Goal: Complete application form: Complete application form

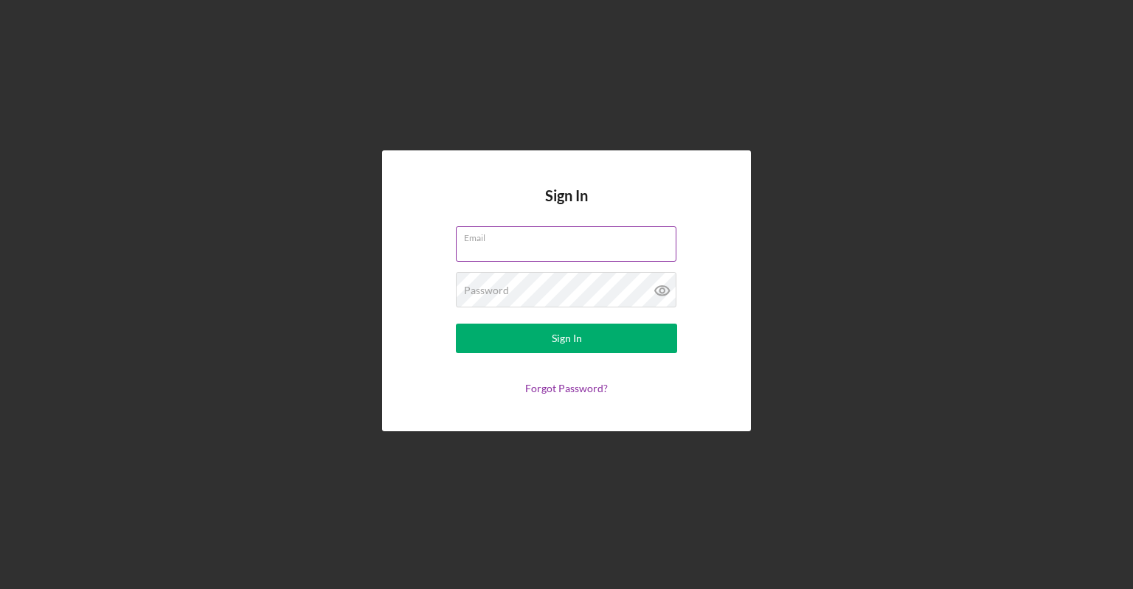
click at [497, 247] on input "Email" at bounding box center [566, 243] width 221 height 35
type input "[EMAIL_ADDRESS][DOMAIN_NAME]"
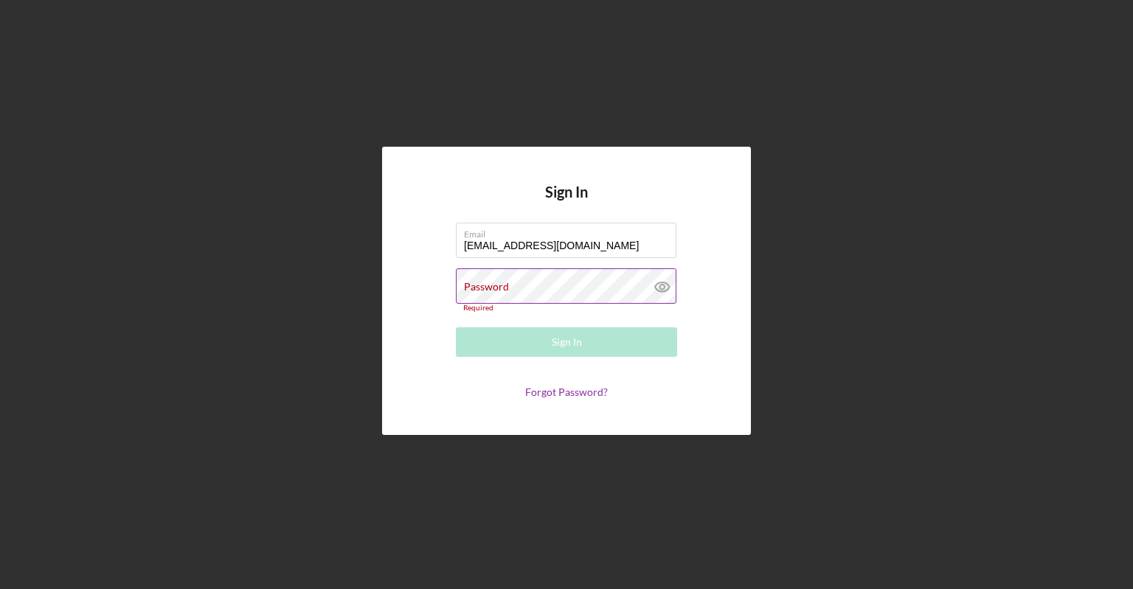
click at [473, 285] on label "Password" at bounding box center [486, 287] width 45 height 12
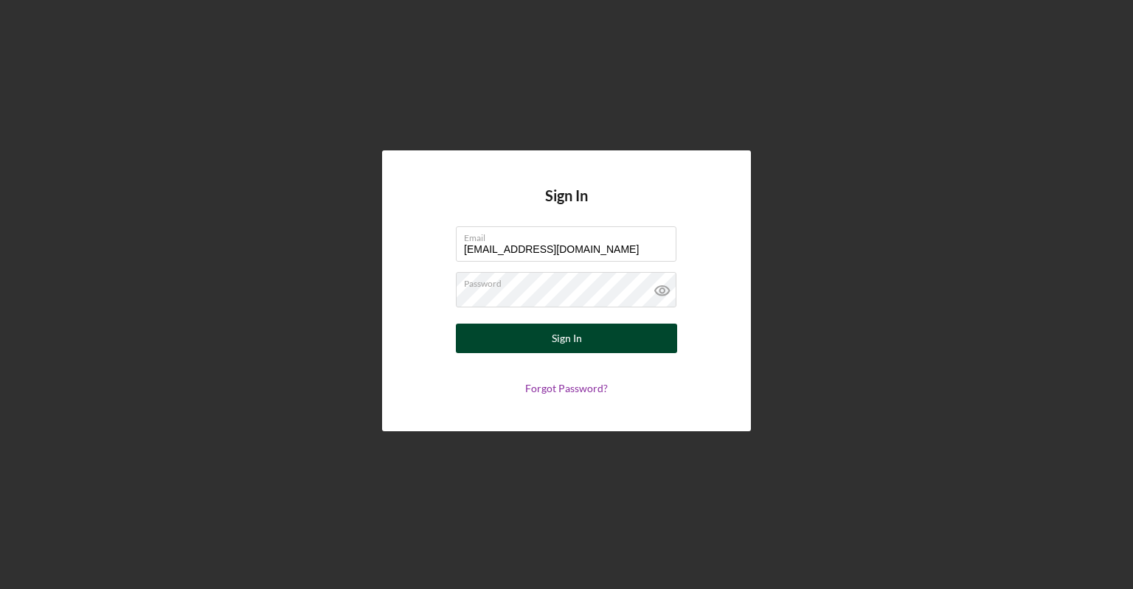
click at [513, 347] on button "Sign In" at bounding box center [566, 339] width 221 height 30
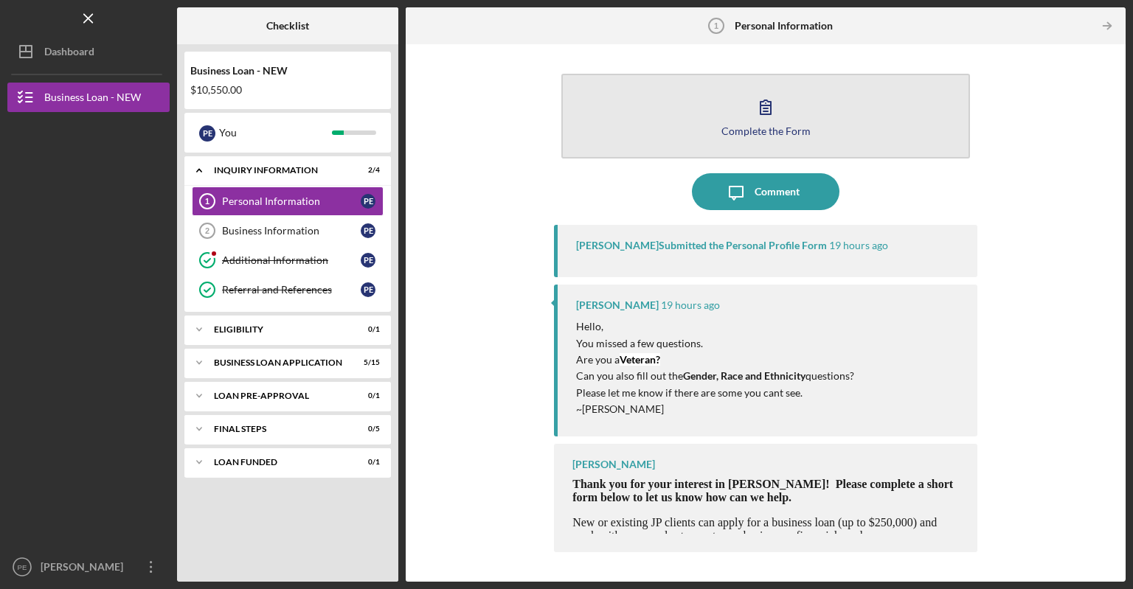
click at [744, 144] on button "Complete the Form Form" at bounding box center [765, 116] width 409 height 85
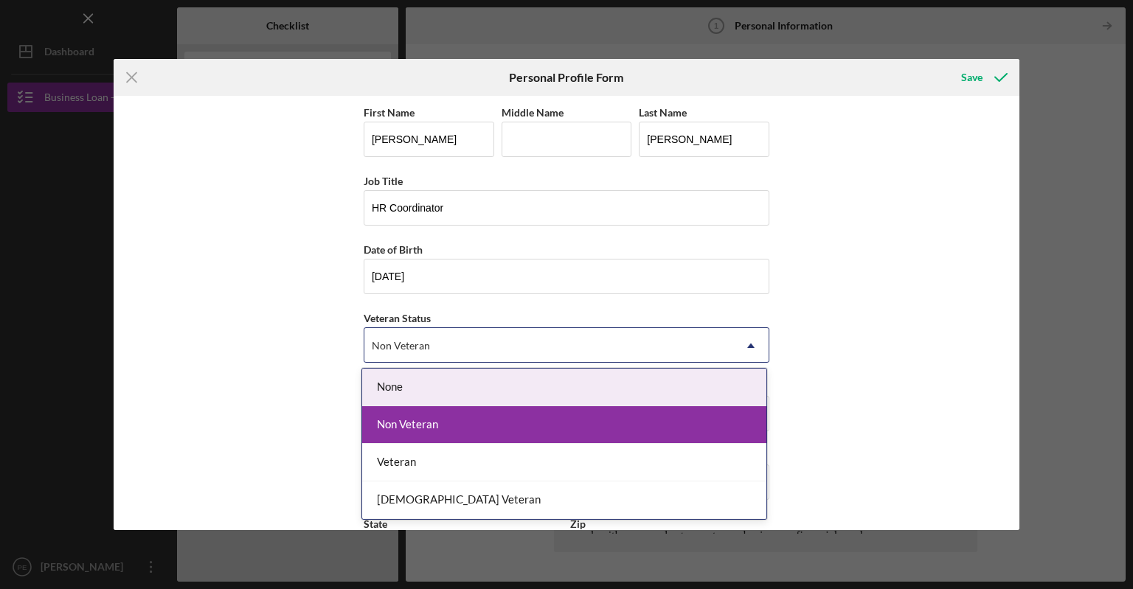
click at [746, 347] on icon "Icon/Dropdown Arrow" at bounding box center [750, 345] width 35 height 35
click at [706, 384] on div "None" at bounding box center [564, 388] width 404 height 38
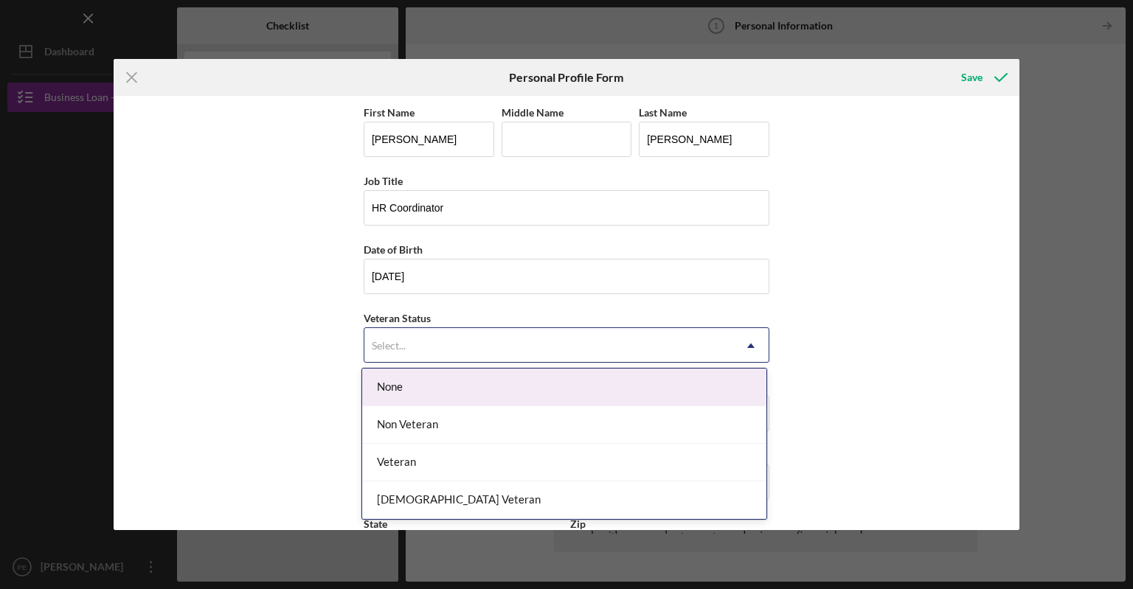
click at [733, 342] on icon "Icon/Dropdown Arrow" at bounding box center [750, 345] width 35 height 35
click at [611, 398] on div "None" at bounding box center [564, 388] width 404 height 38
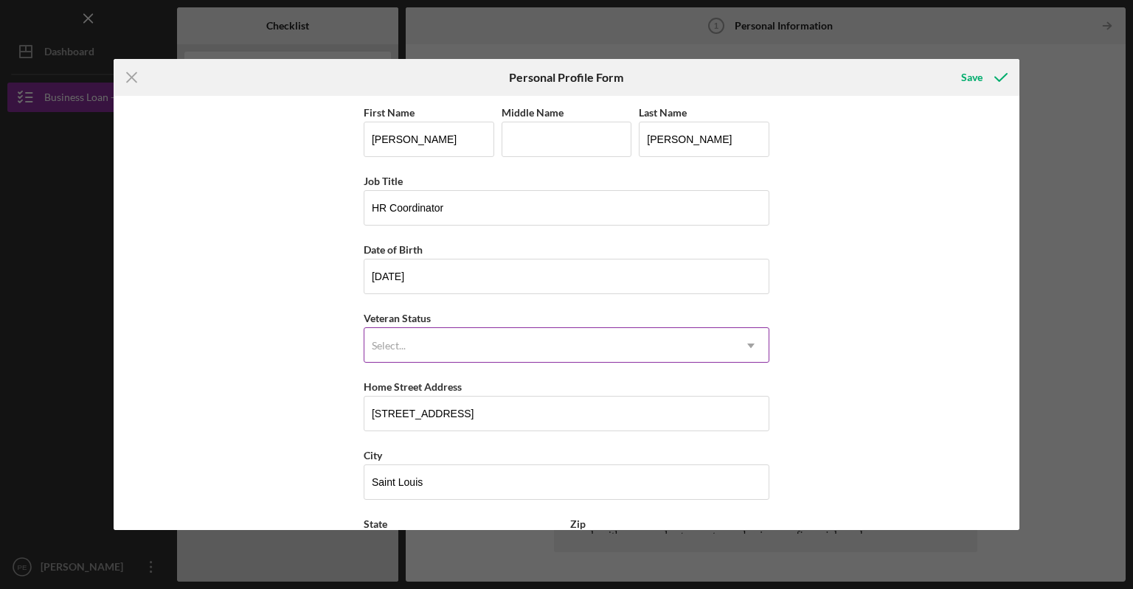
click at [747, 350] on icon "Icon/Dropdown Arrow" at bounding box center [750, 345] width 35 height 35
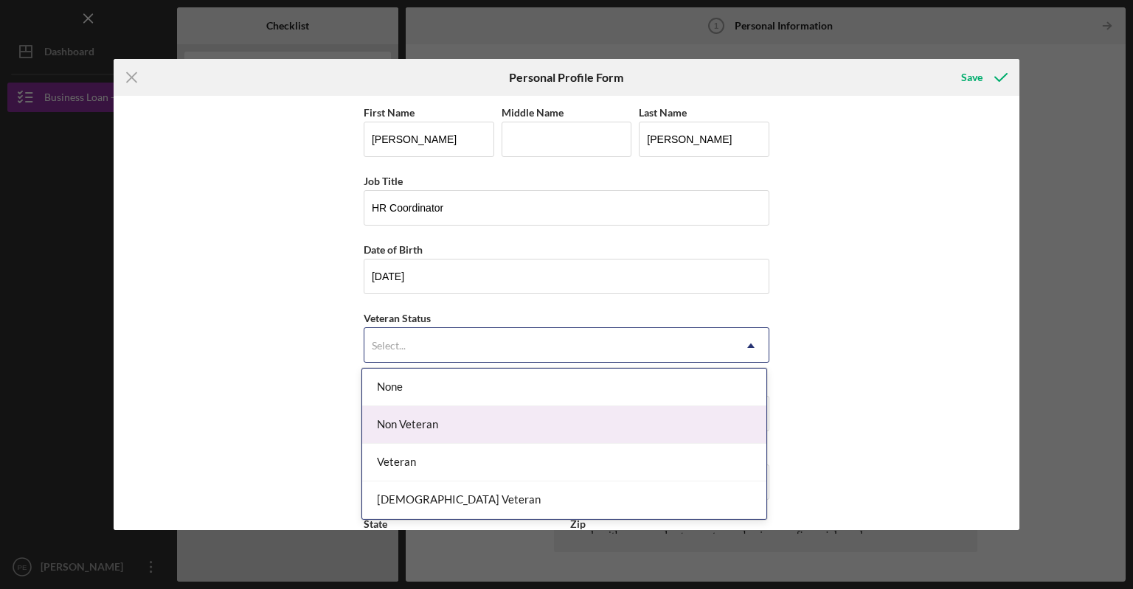
click at [627, 423] on div "Non Veteran" at bounding box center [564, 425] width 404 height 38
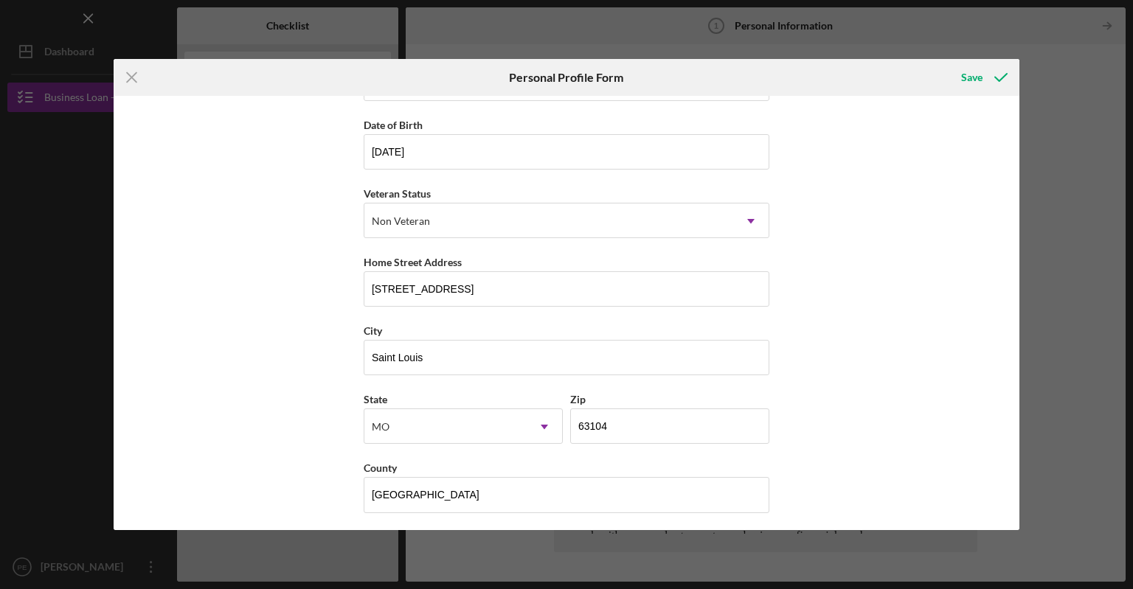
scroll to position [127, 0]
click at [975, 76] on div "Save" at bounding box center [971, 78] width 21 height 30
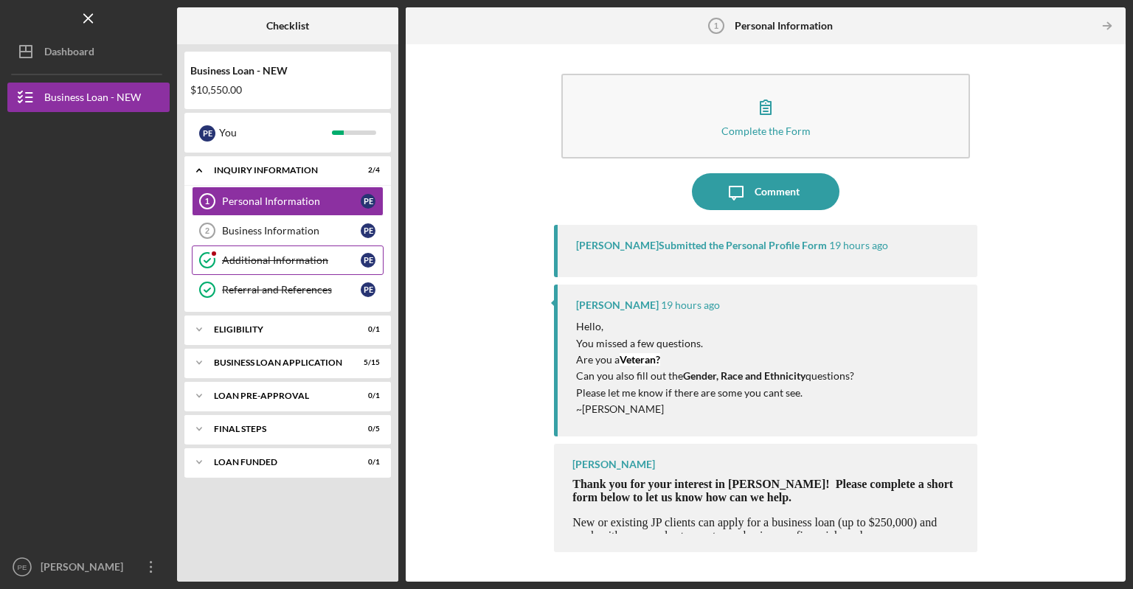
click at [282, 257] on div "Additional Information" at bounding box center [291, 260] width 139 height 12
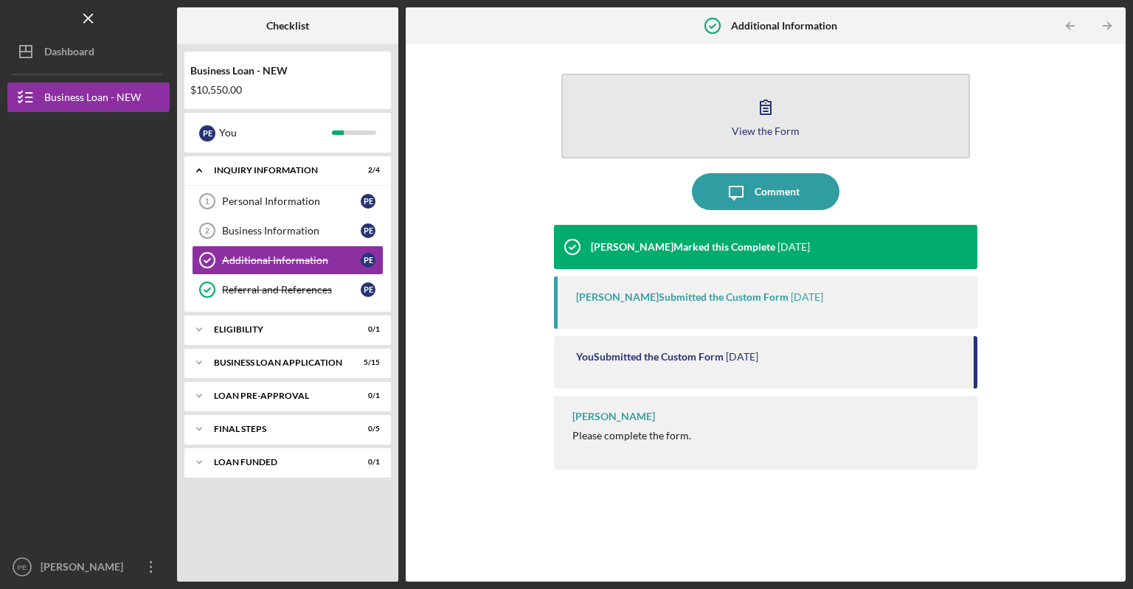
click at [758, 135] on div "View the Form" at bounding box center [766, 130] width 68 height 11
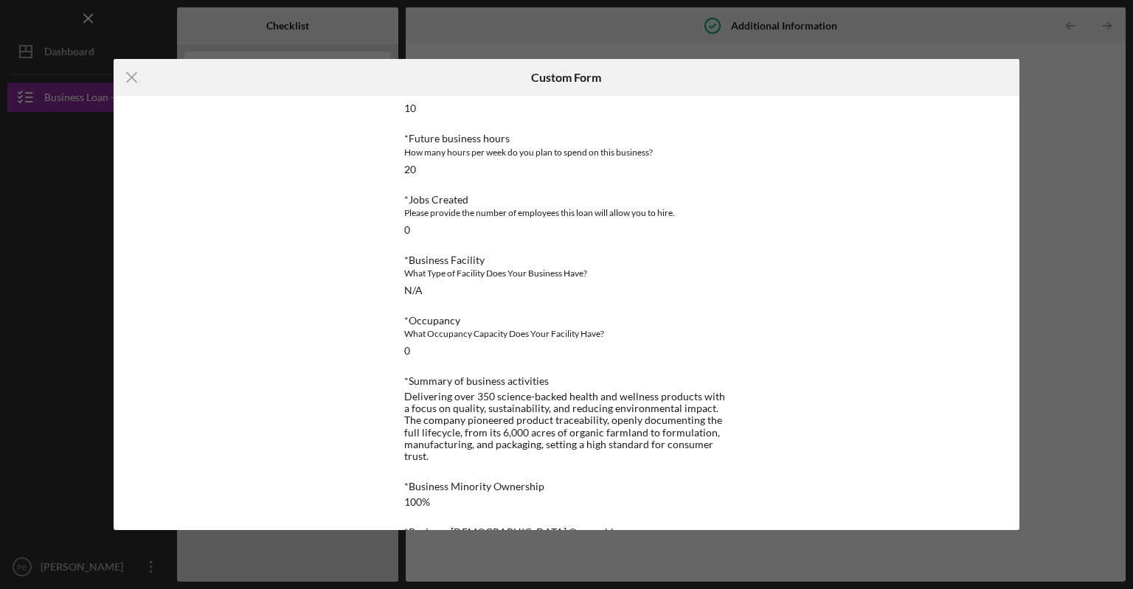
scroll to position [797, 0]
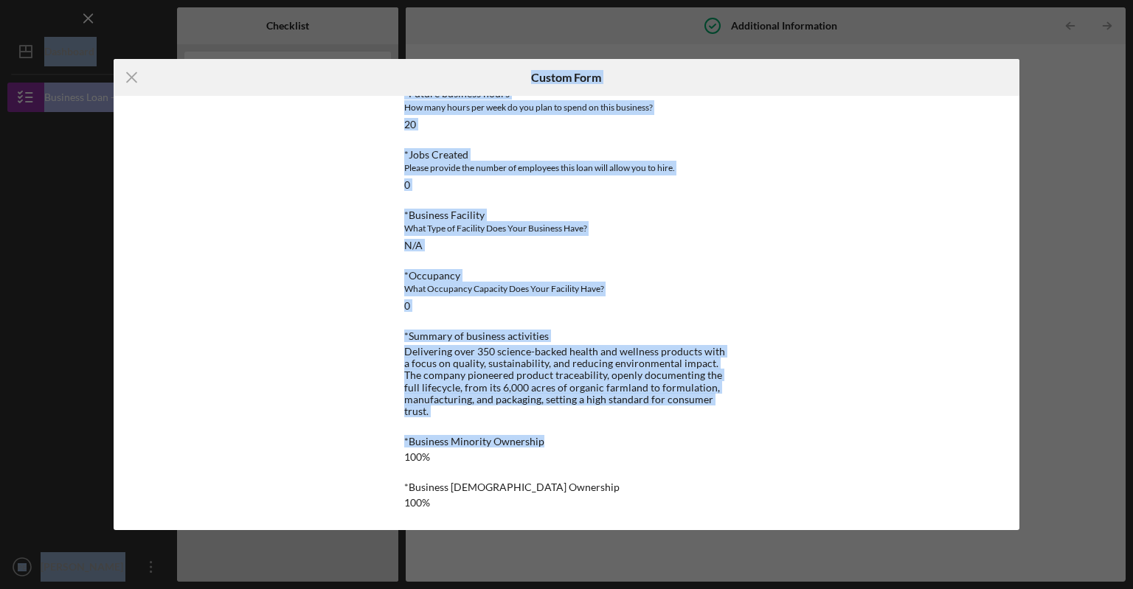
drag, startPoint x: 772, startPoint y: 437, endPoint x: 838, endPoint y: -58, distance: 499.4
click at [838, 0] on html "Icon/Menu Additional Information Additional Information Checklist Business Loan…" at bounding box center [566, 294] width 1133 height 589
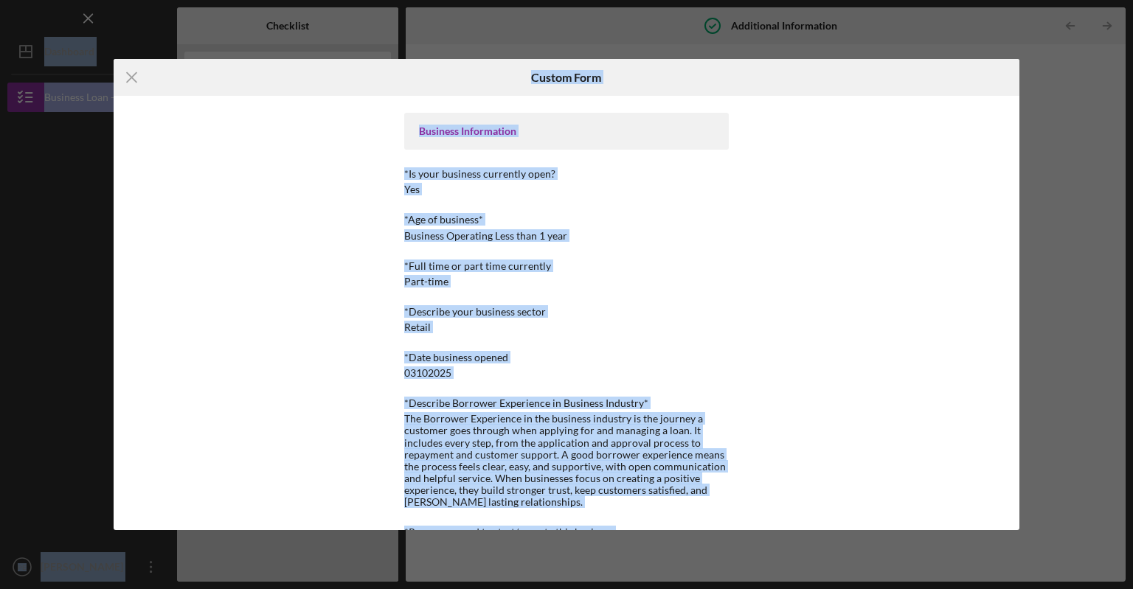
scroll to position [0, 0]
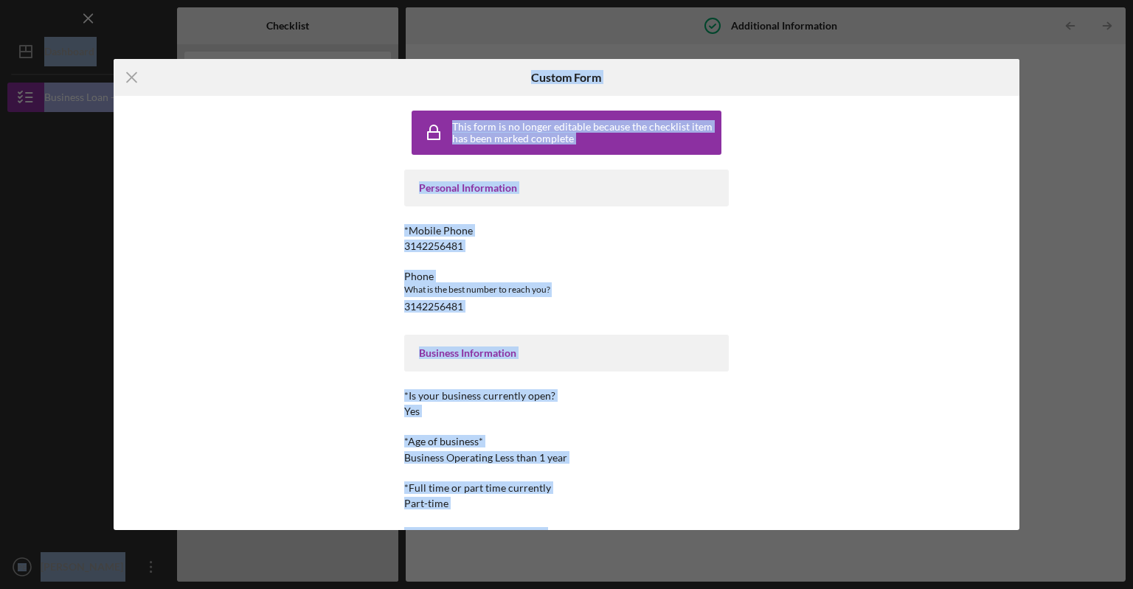
click at [961, 69] on div at bounding box center [869, 77] width 302 height 37
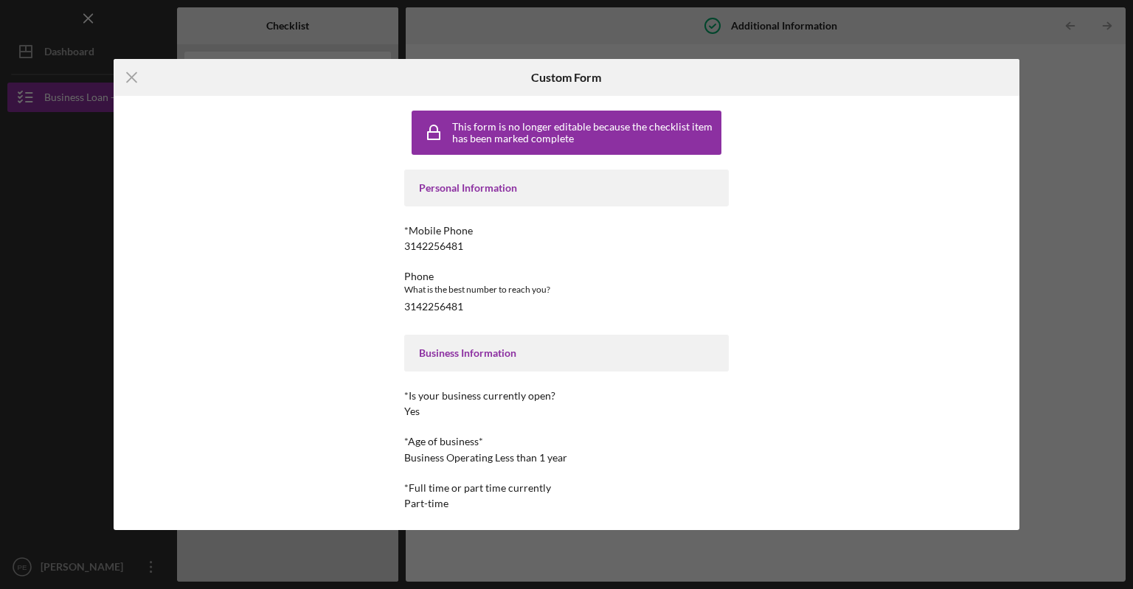
click at [1045, 83] on div "Icon/Menu Close Custom Form This form is no longer editable because the checkli…" at bounding box center [566, 294] width 1133 height 589
click at [131, 82] on icon "Icon/Menu Close" at bounding box center [132, 77] width 37 height 37
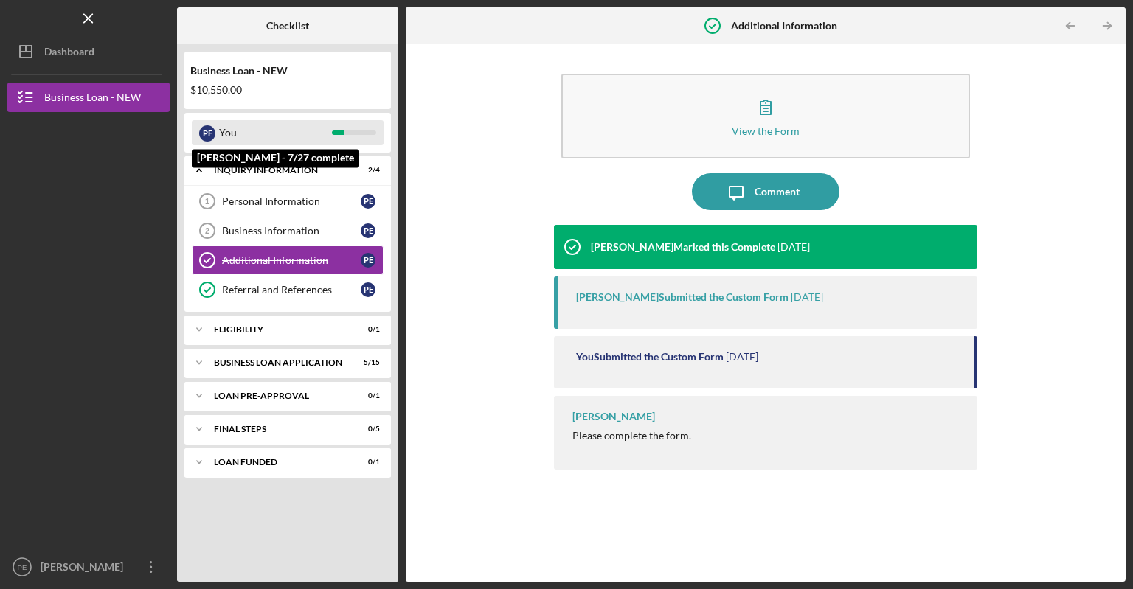
click at [226, 130] on div "You" at bounding box center [275, 132] width 113 height 25
click at [201, 134] on div "P E" at bounding box center [207, 133] width 16 height 16
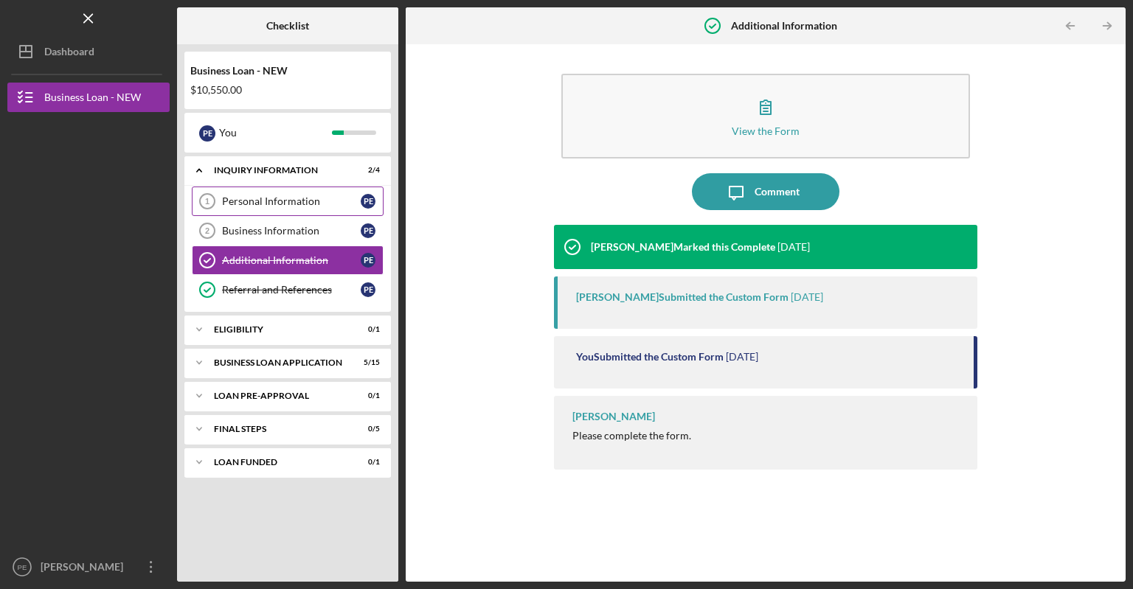
click at [220, 206] on icon "Personal Information 1" at bounding box center [207, 201] width 37 height 37
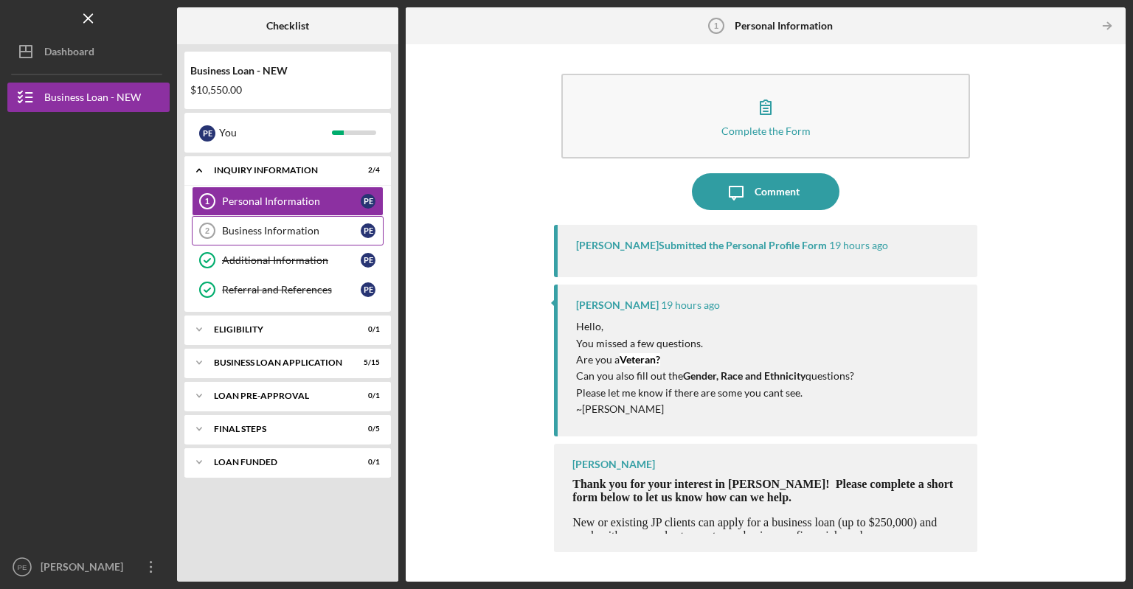
click at [298, 229] on div "Business Information" at bounding box center [291, 231] width 139 height 12
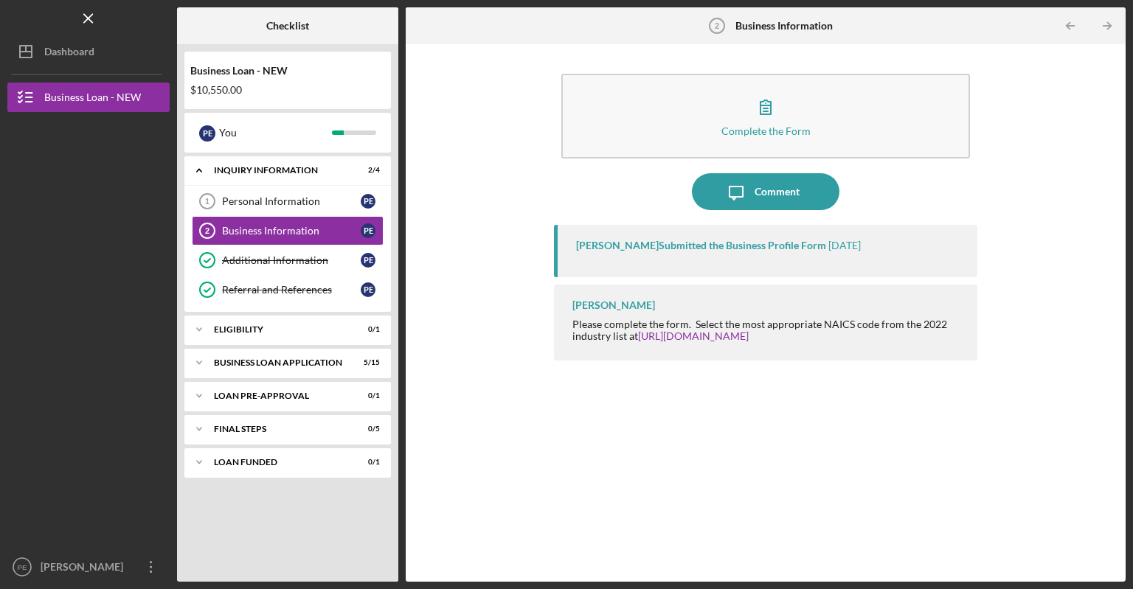
click at [708, 277] on div "[PERSON_NAME] Submitted the Business Profile Form [DATE]" at bounding box center [765, 251] width 423 height 52
click at [728, 244] on div "[PERSON_NAME] Submitted the Business Profile Form" at bounding box center [701, 246] width 250 height 12
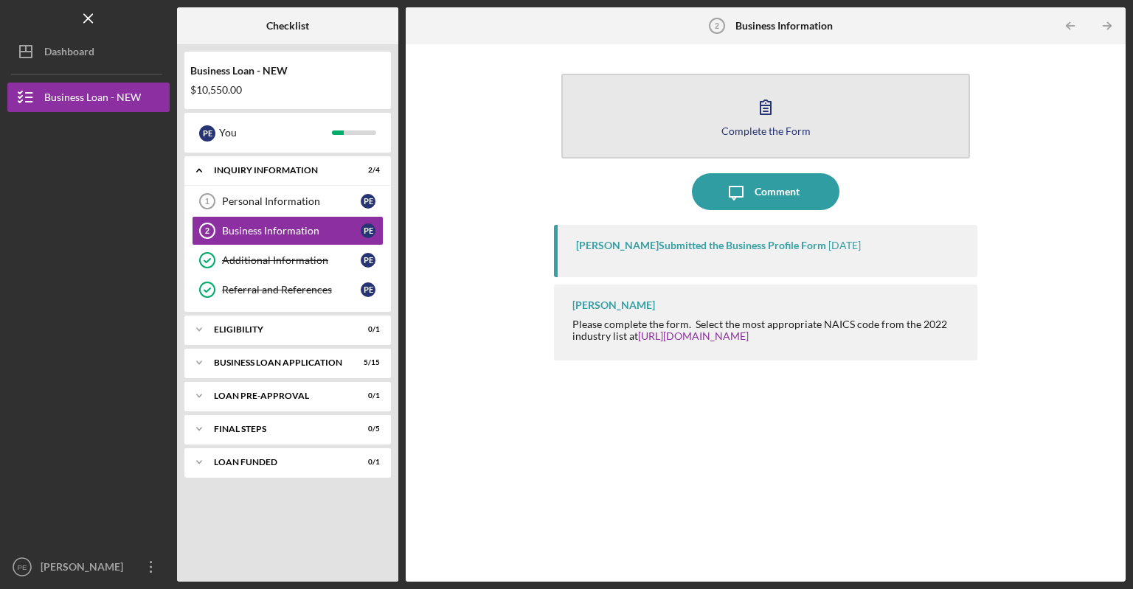
click at [767, 140] on button "Complete the Form Form" at bounding box center [765, 116] width 409 height 85
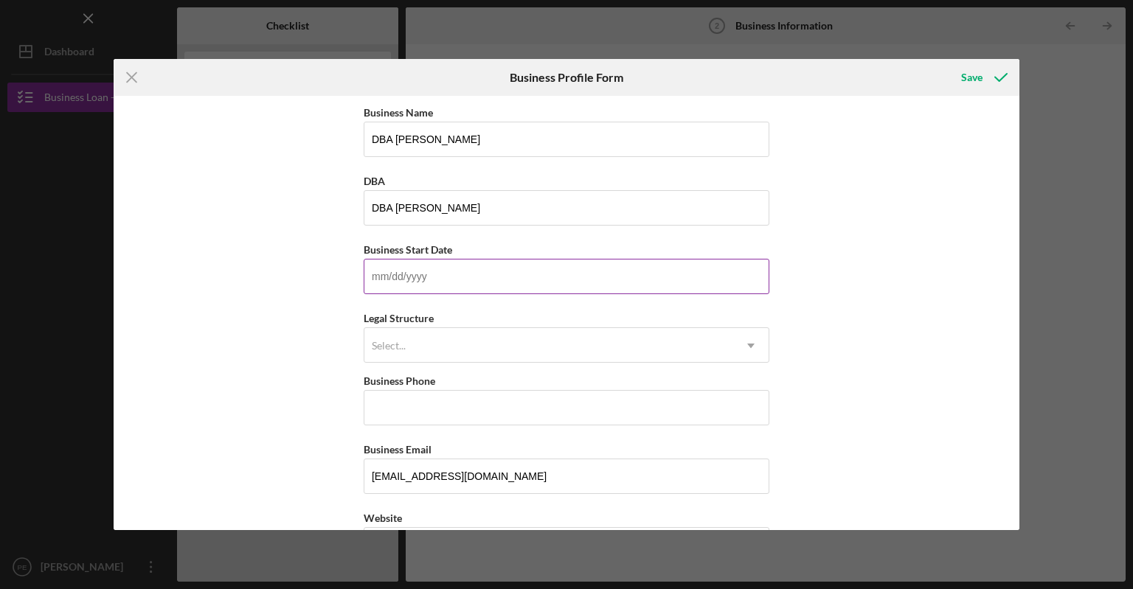
click at [508, 269] on input "Business Start Date" at bounding box center [567, 276] width 406 height 35
type input "[DATE]"
click at [403, 330] on div "Select..." at bounding box center [548, 346] width 369 height 34
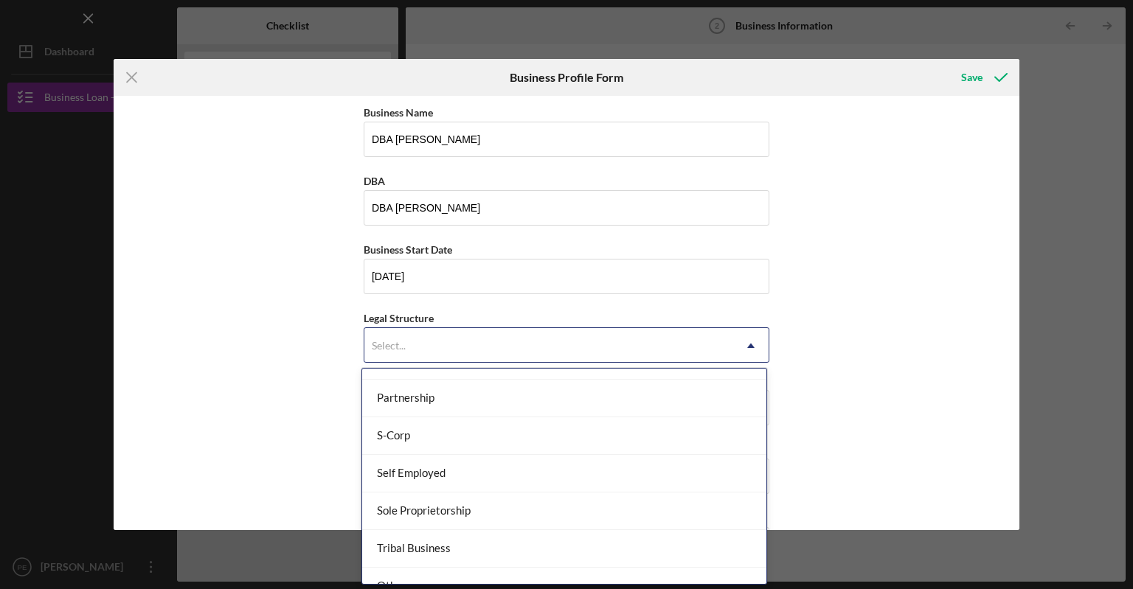
scroll to position [346, 0]
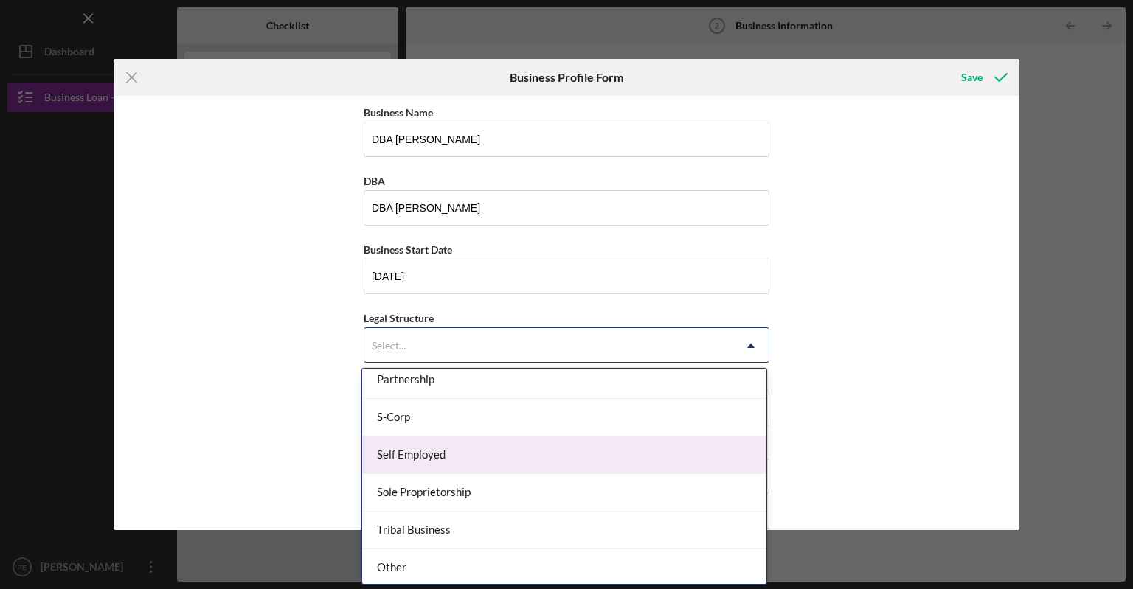
click at [490, 451] on div "Self Employed" at bounding box center [564, 456] width 404 height 38
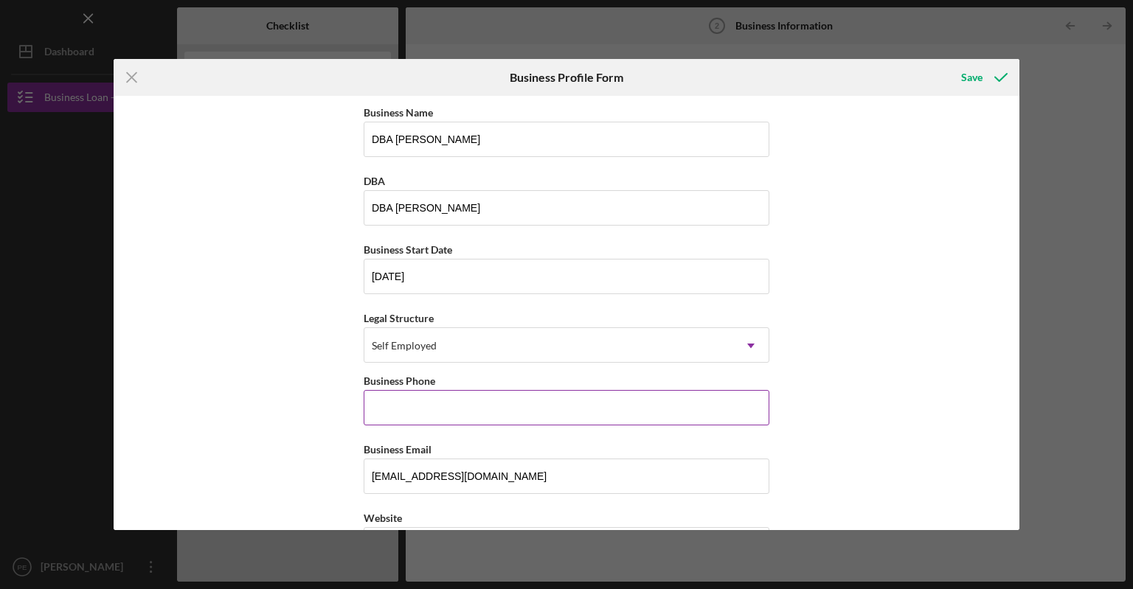
click at [419, 403] on input "Business Phone" at bounding box center [567, 407] width 406 height 35
type input "[PHONE_NUMBER]"
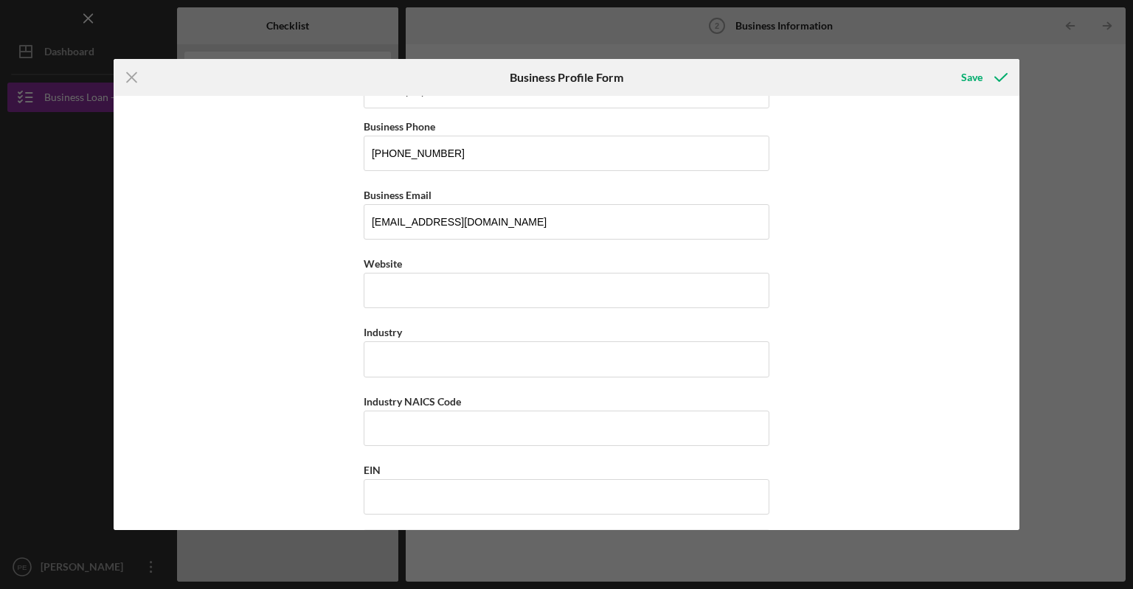
scroll to position [275, 0]
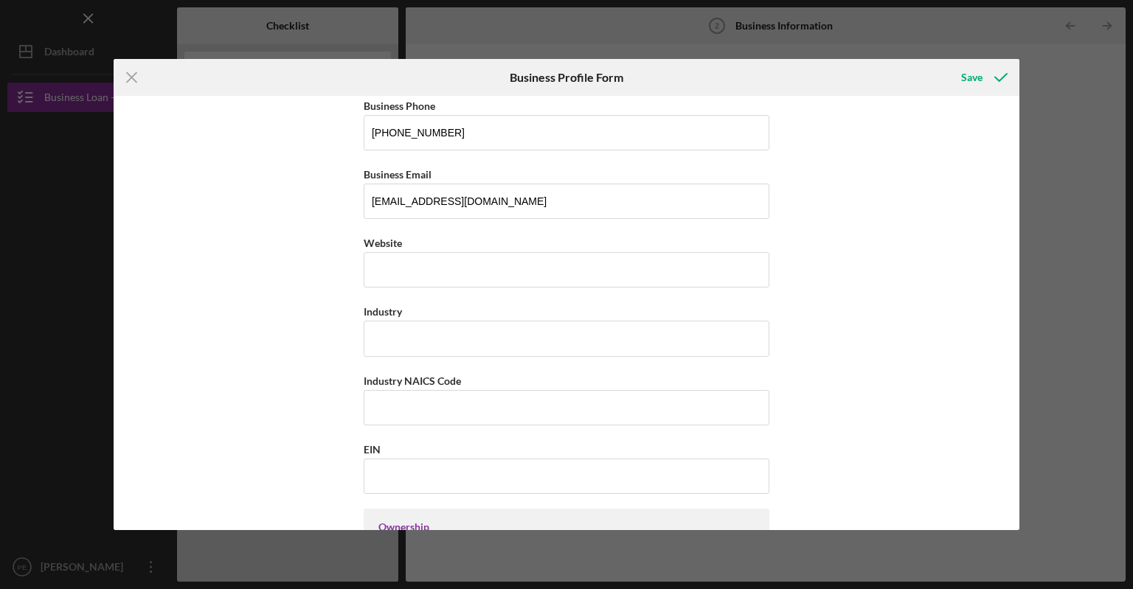
click at [472, 286] on div "Business Name DBA [PERSON_NAME] DBA DBA [PERSON_NAME] Business Start Date [DATE…" at bounding box center [567, 575] width 406 height 1494
click at [392, 265] on div "https:// Website" at bounding box center [567, 261] width 406 height 54
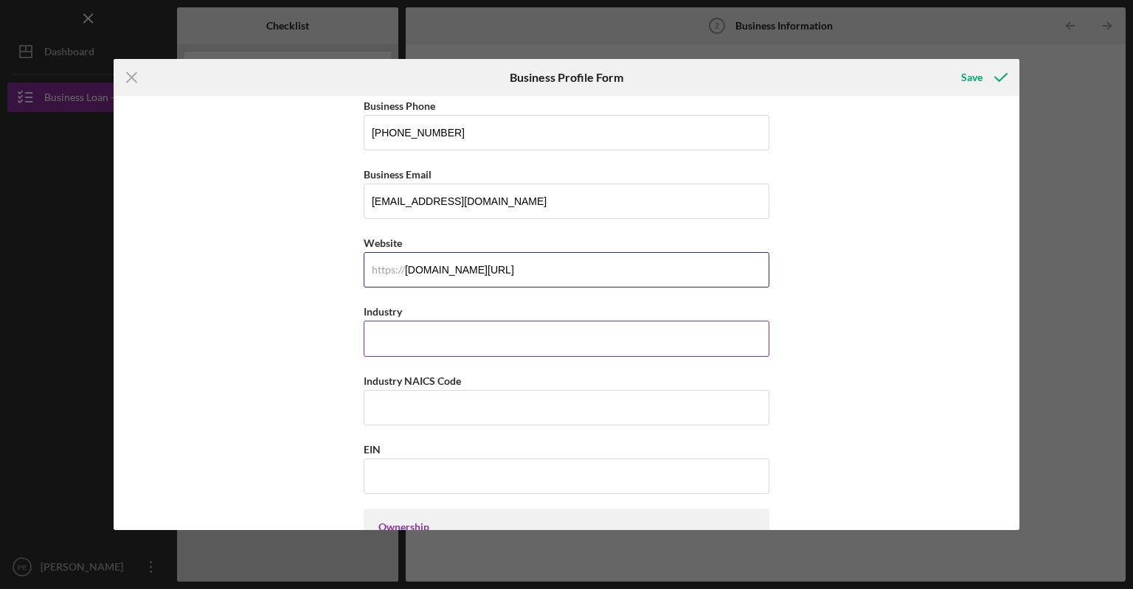
type input "[DOMAIN_NAME][URL]"
click at [396, 339] on input "Industry" at bounding box center [567, 338] width 406 height 35
type input "Sales"
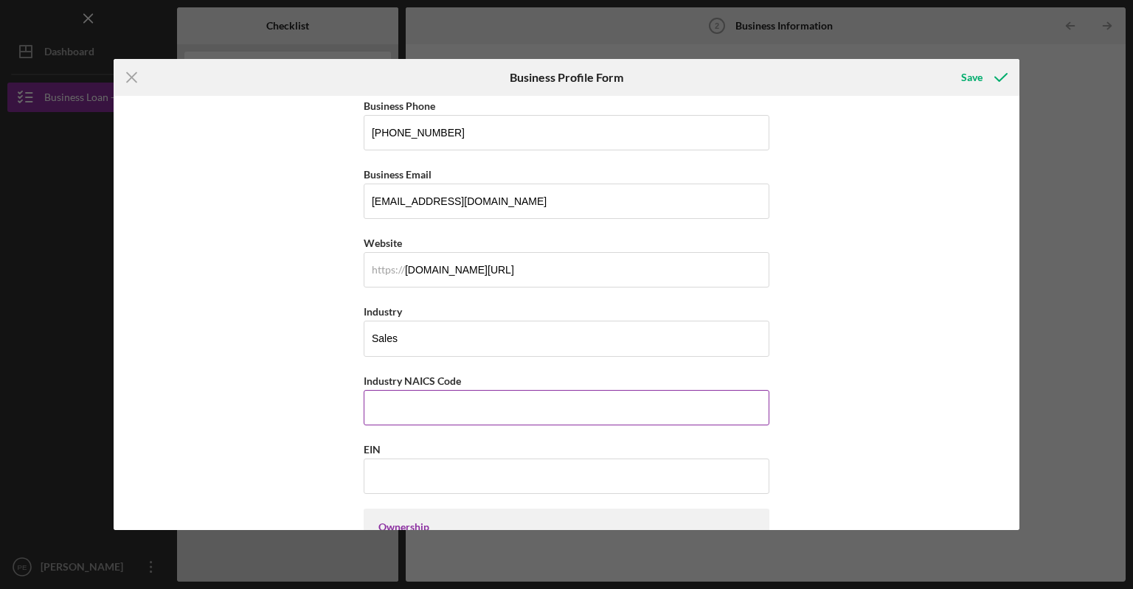
click at [396, 404] on input "Industry NAICS Code" at bounding box center [567, 407] width 406 height 35
click at [962, 79] on div "Save" at bounding box center [971, 78] width 21 height 30
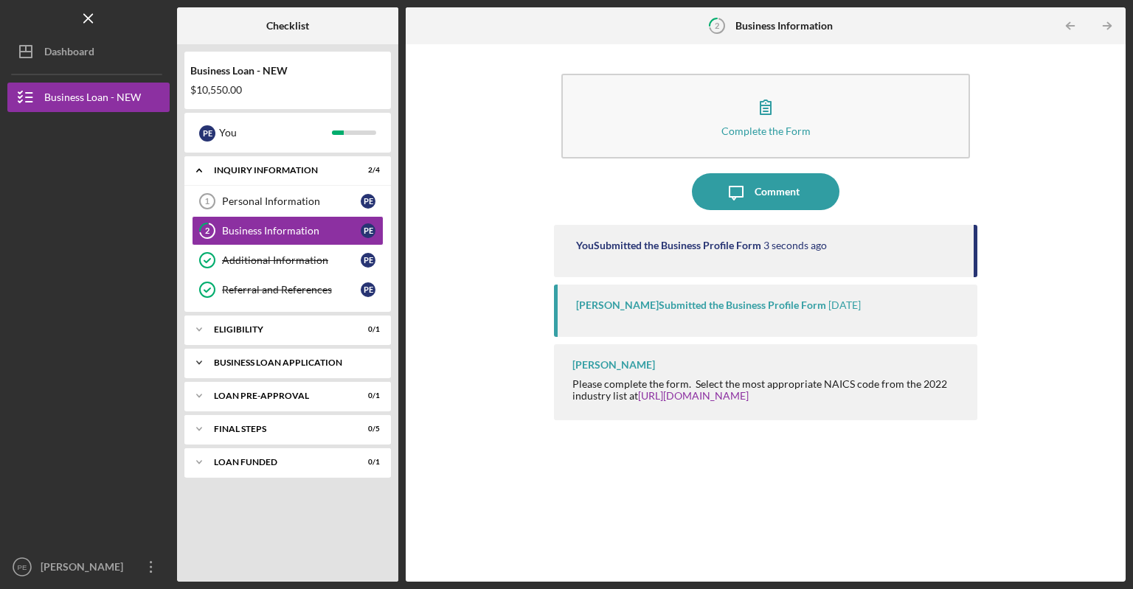
click at [201, 358] on icon "Icon/Expander" at bounding box center [199, 363] width 30 height 30
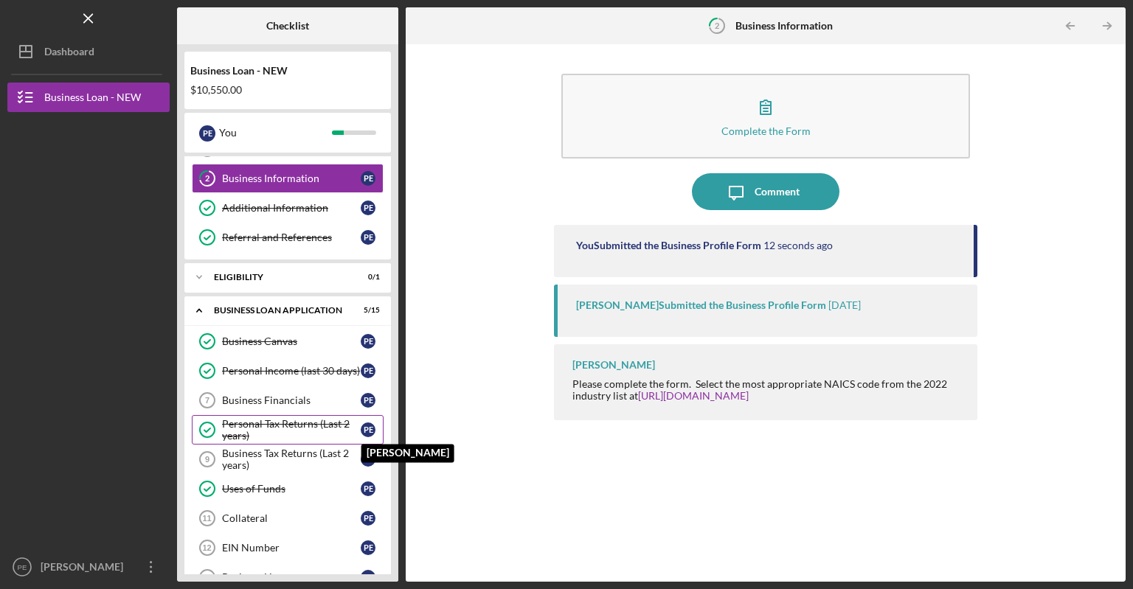
scroll to position [53, 0]
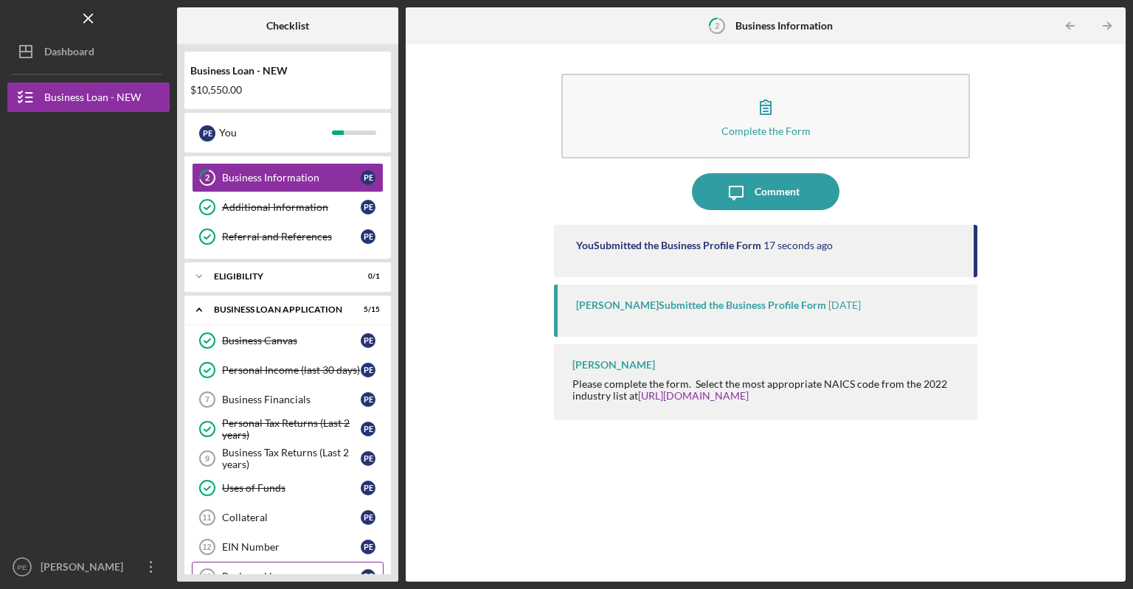
click at [287, 571] on div "Business License" at bounding box center [291, 577] width 139 height 12
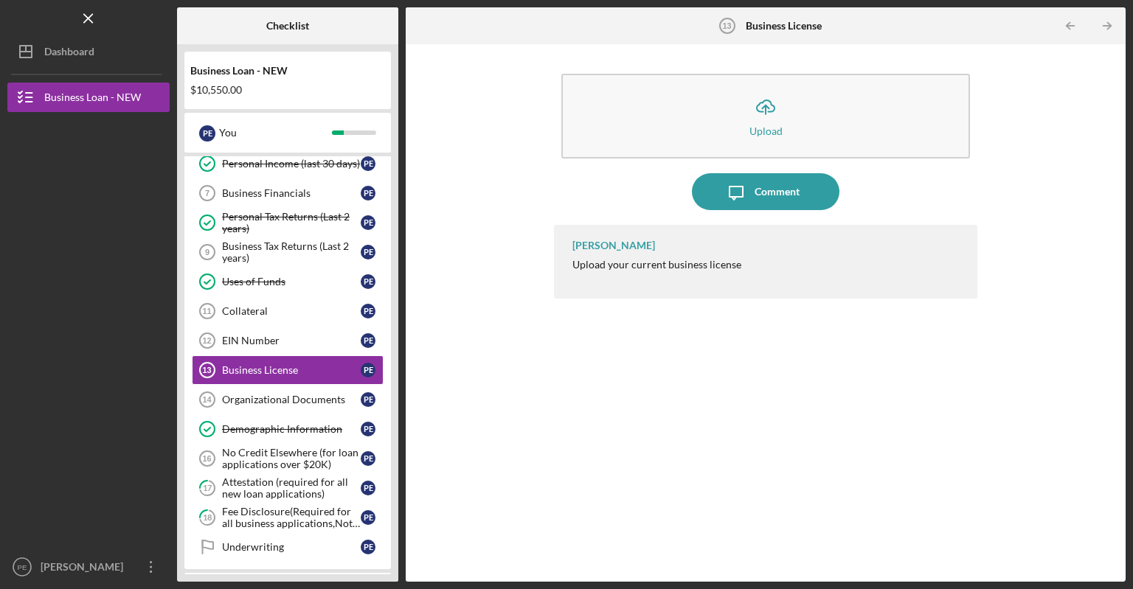
click at [383, 308] on div "Business Canvas Business Canvas P E Personal Income (last 30 days) Personal Inc…" at bounding box center [287, 344] width 207 height 450
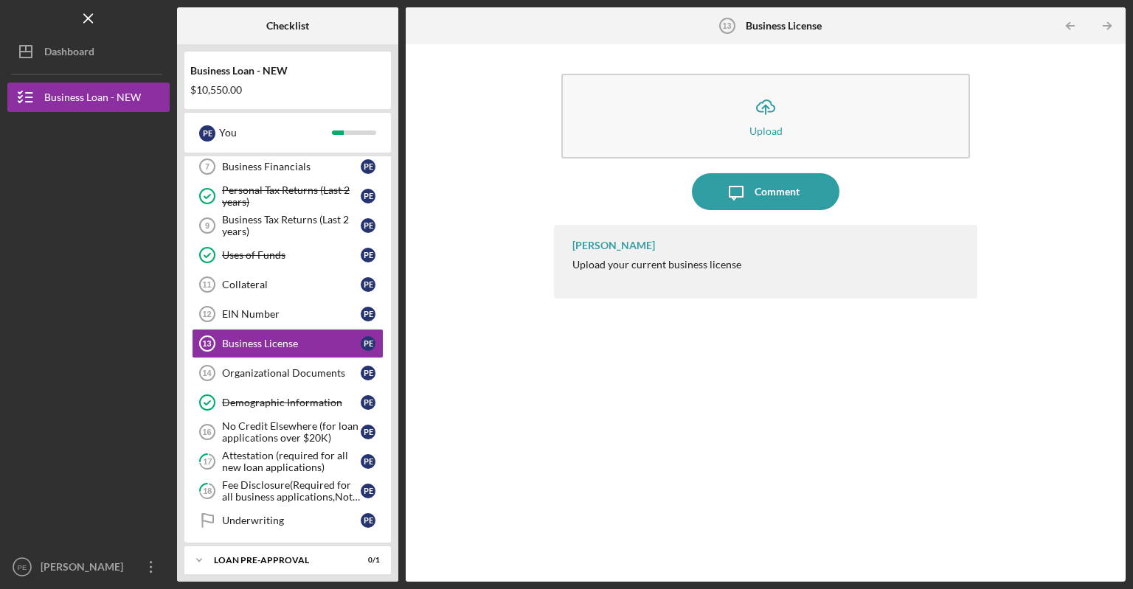
scroll to position [289, 0]
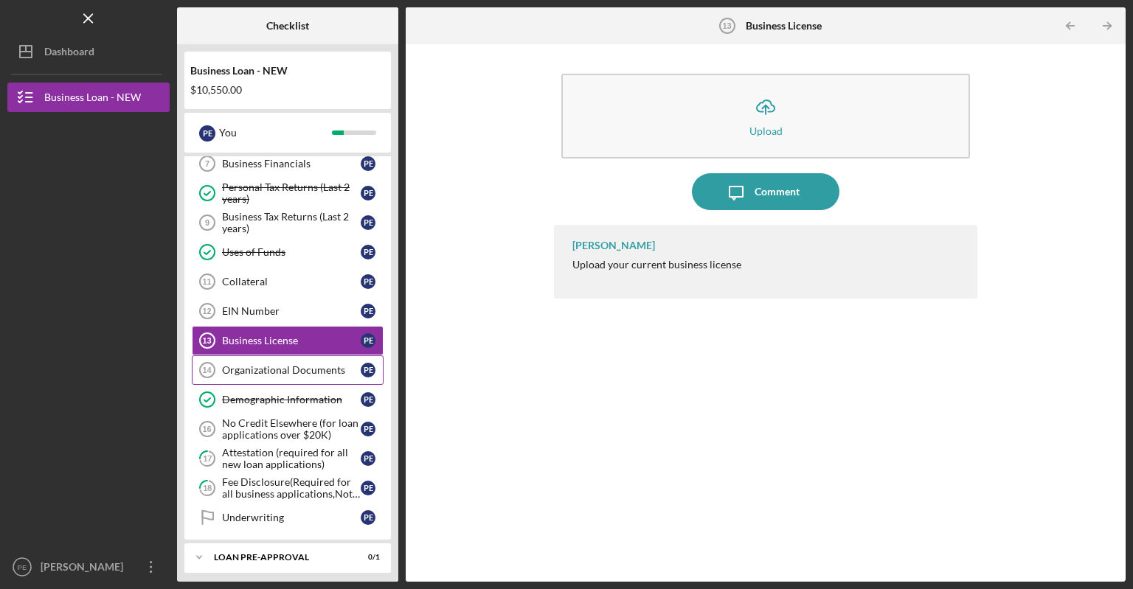
click at [283, 367] on div "Organizational Documents" at bounding box center [291, 370] width 139 height 12
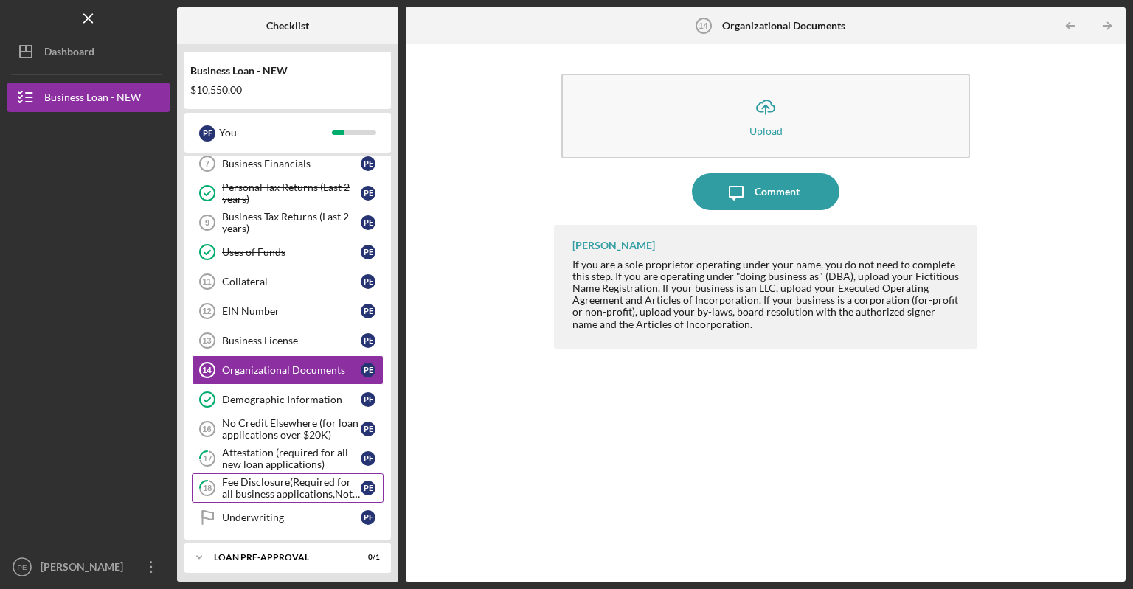
click at [260, 486] on div "Fee Disclosure(Required for all business applications,Not needed for Contractor…" at bounding box center [291, 489] width 139 height 24
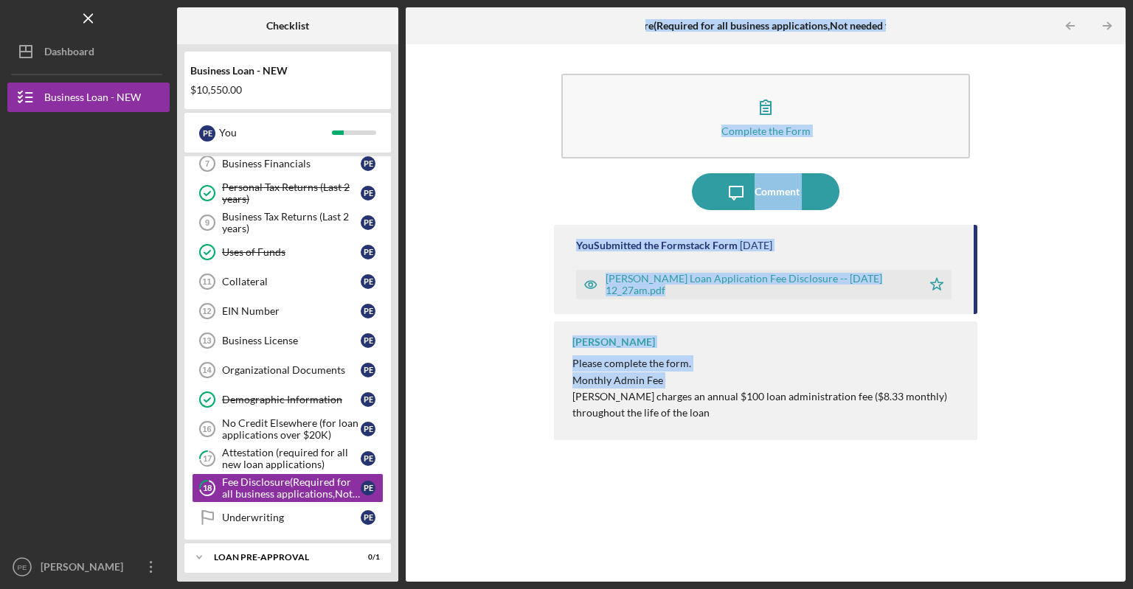
drag, startPoint x: 394, startPoint y: 235, endPoint x: 409, endPoint y: 389, distance: 154.9
click at [409, 389] on div "Checklist Business Loan - NEW $10,550.00 P E You Icon/Expander INQUIRY INFORMAT…" at bounding box center [651, 294] width 949 height 575
click at [1095, 325] on div "Complete the Form Form Icon/Message Comment You Submitted the Formstack Form [D…" at bounding box center [765, 313] width 705 height 523
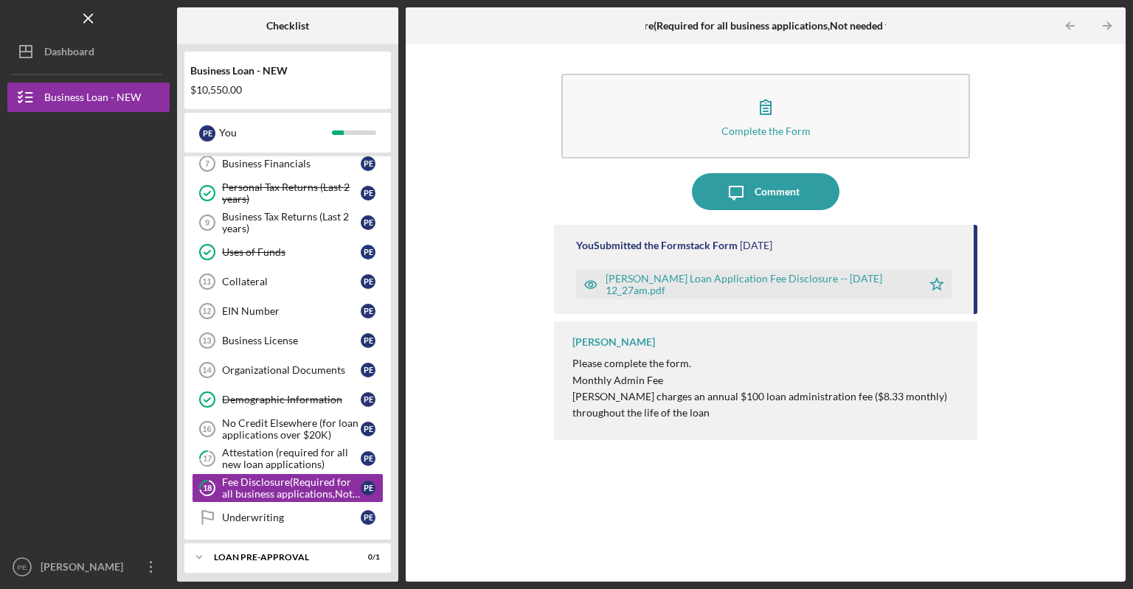
click at [477, 415] on div "Complete the Form Form Icon/Message Comment You Submitted the Formstack Form [D…" at bounding box center [765, 313] width 705 height 523
click at [392, 194] on div "Business Loan - NEW $10,550.00 P E You Icon/Expander INQUIRY INFORMATION 2 / 4 …" at bounding box center [287, 313] width 221 height 538
click at [396, 104] on div "Business Loan - NEW $10,550.00 P E You Icon/Expander INQUIRY INFORMATION 2 / 4 …" at bounding box center [287, 313] width 221 height 538
click at [276, 326] on link "Business License 13 Business License P E" at bounding box center [288, 341] width 192 height 30
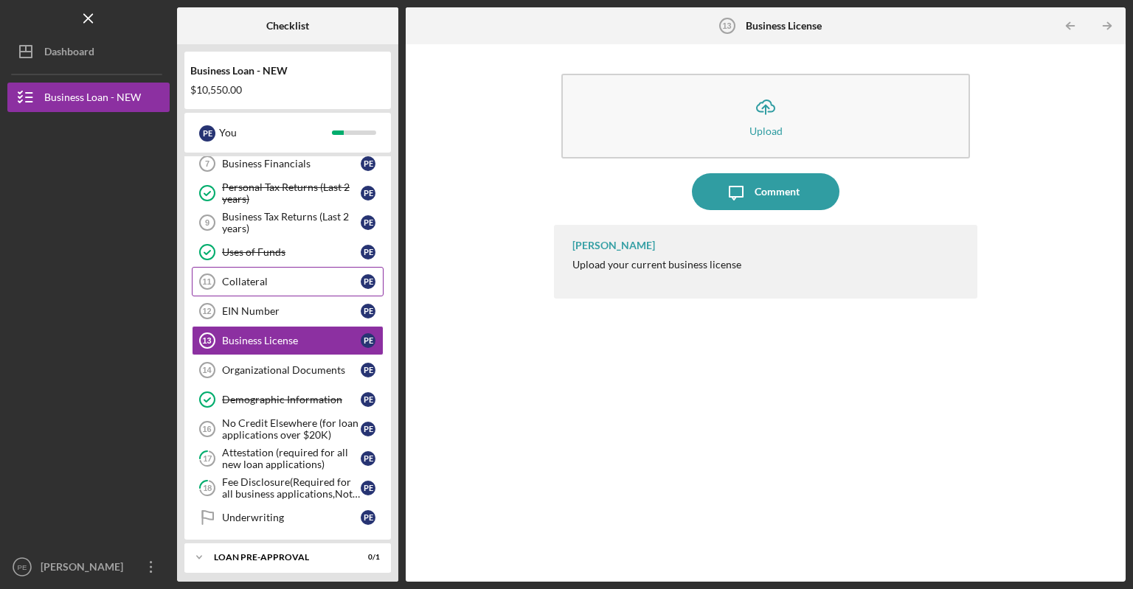
click at [267, 280] on div "Collateral" at bounding box center [291, 282] width 139 height 12
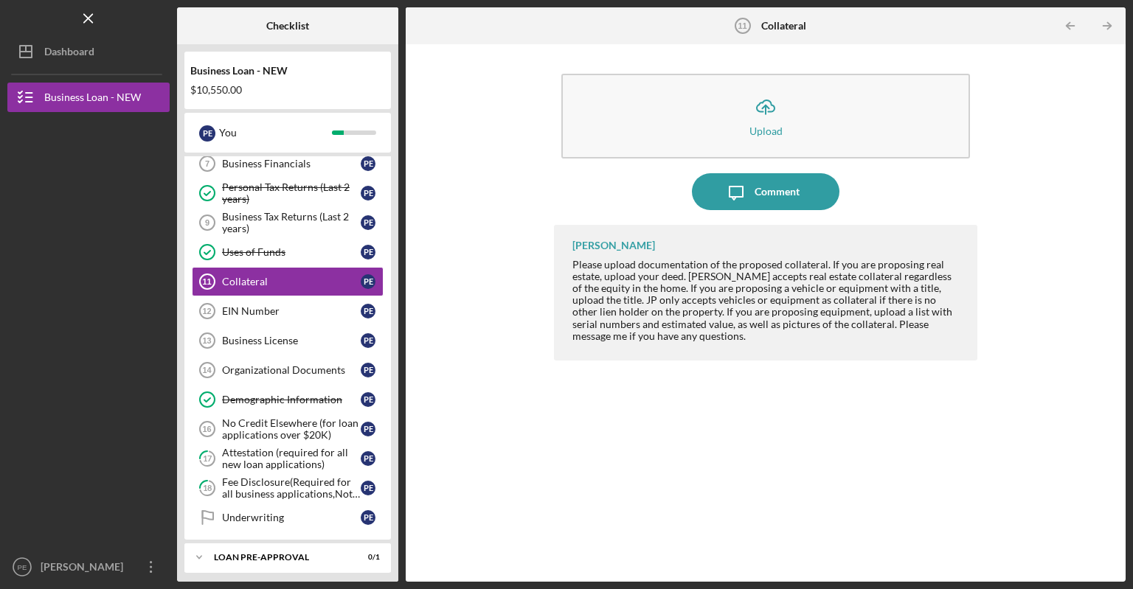
click at [395, 204] on div "Business Loan - NEW $10,550.00 P E You Icon/Expander INQUIRY INFORMATION 2 / 4 …" at bounding box center [287, 313] width 221 height 538
click at [269, 162] on div "Business Financials" at bounding box center [291, 164] width 139 height 12
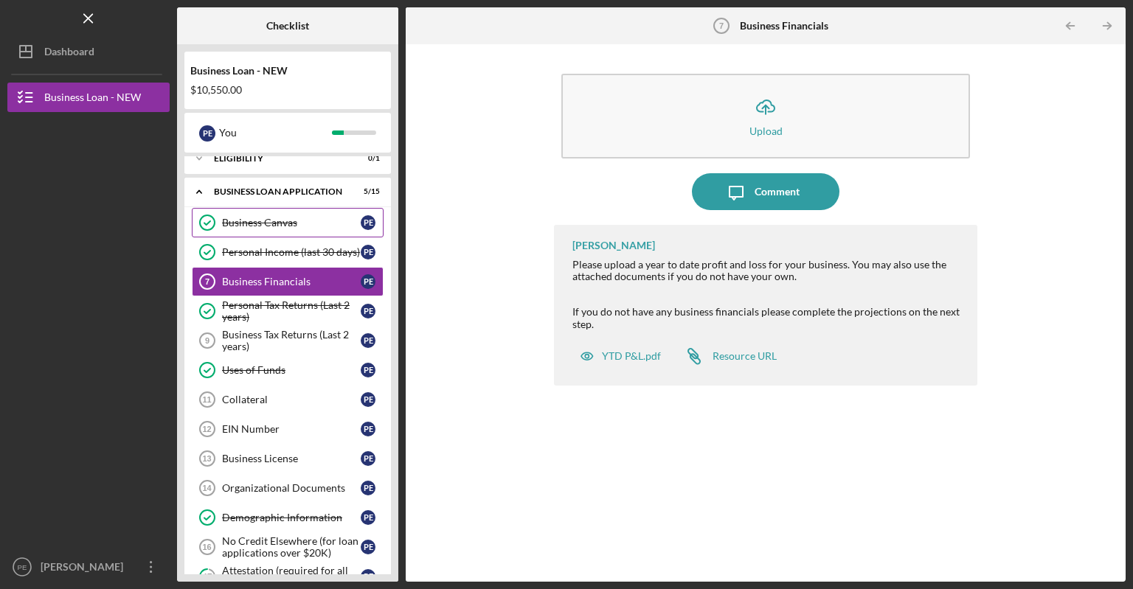
scroll to position [142, 0]
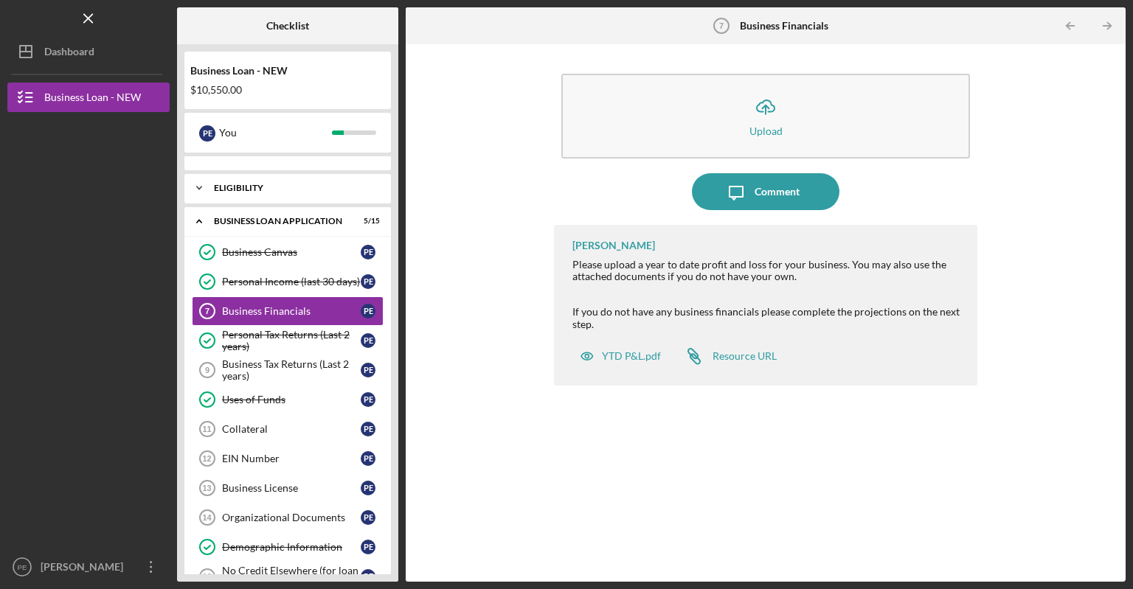
click at [198, 185] on icon "Icon/Expander" at bounding box center [199, 188] width 30 height 30
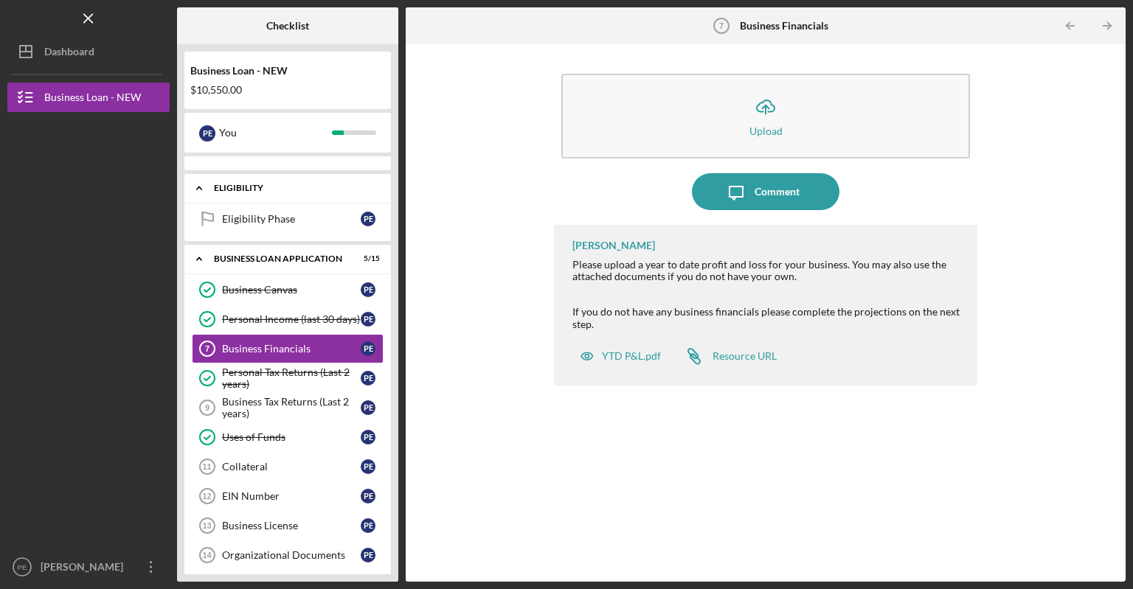
click at [198, 185] on icon "Icon/Expander" at bounding box center [199, 188] width 30 height 30
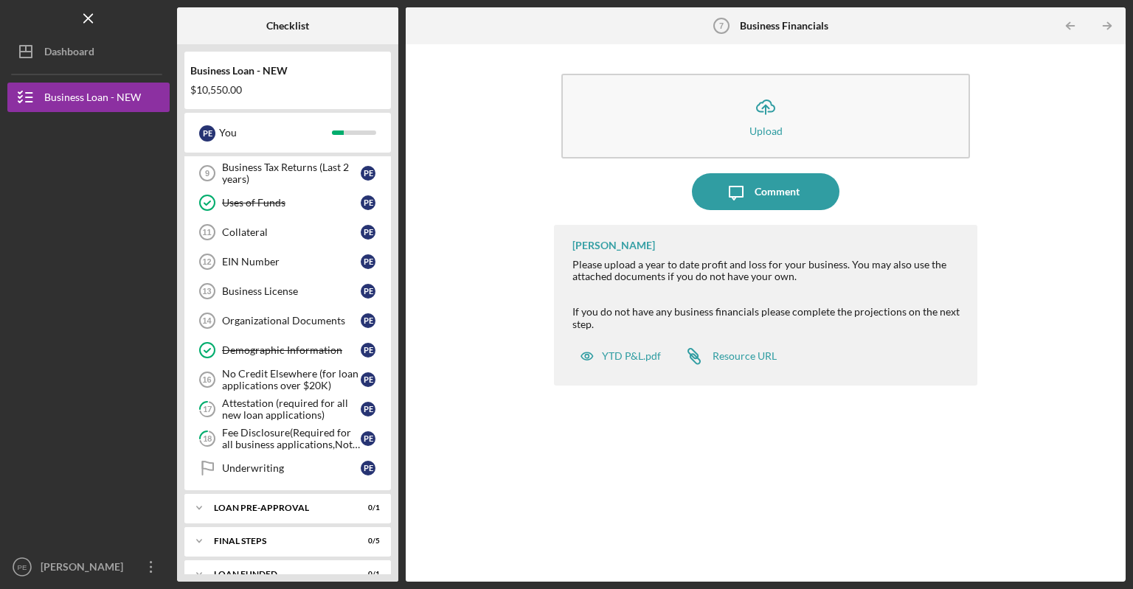
scroll to position [355, 0]
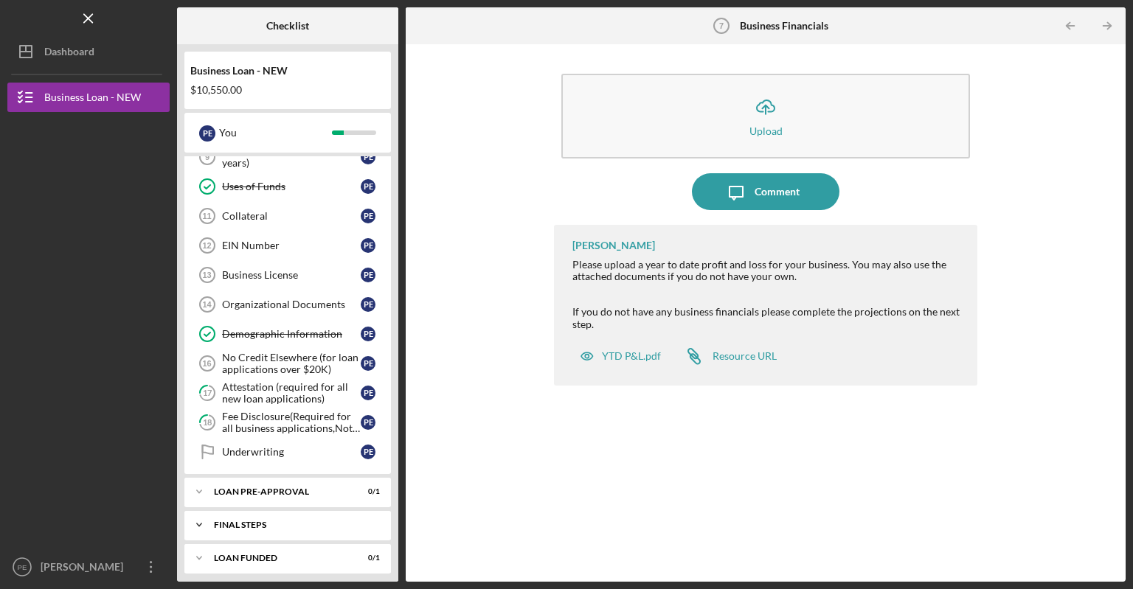
click at [198, 513] on icon "Icon/Expander" at bounding box center [199, 525] width 30 height 30
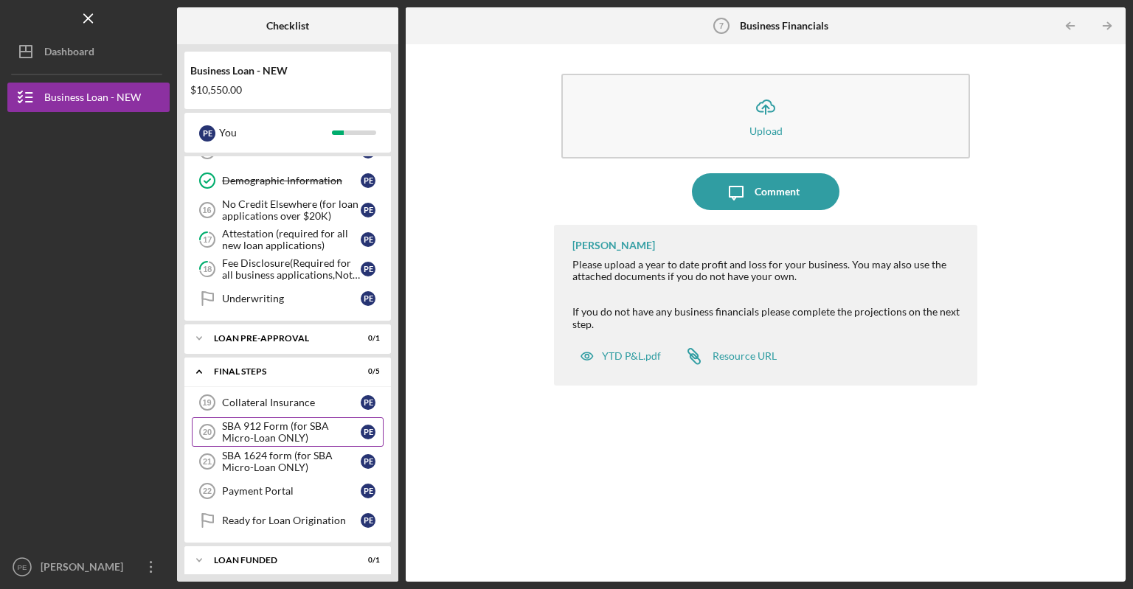
scroll to position [509, 0]
click at [235, 555] on div "LOAN FUNDED" at bounding box center [293, 559] width 159 height 9
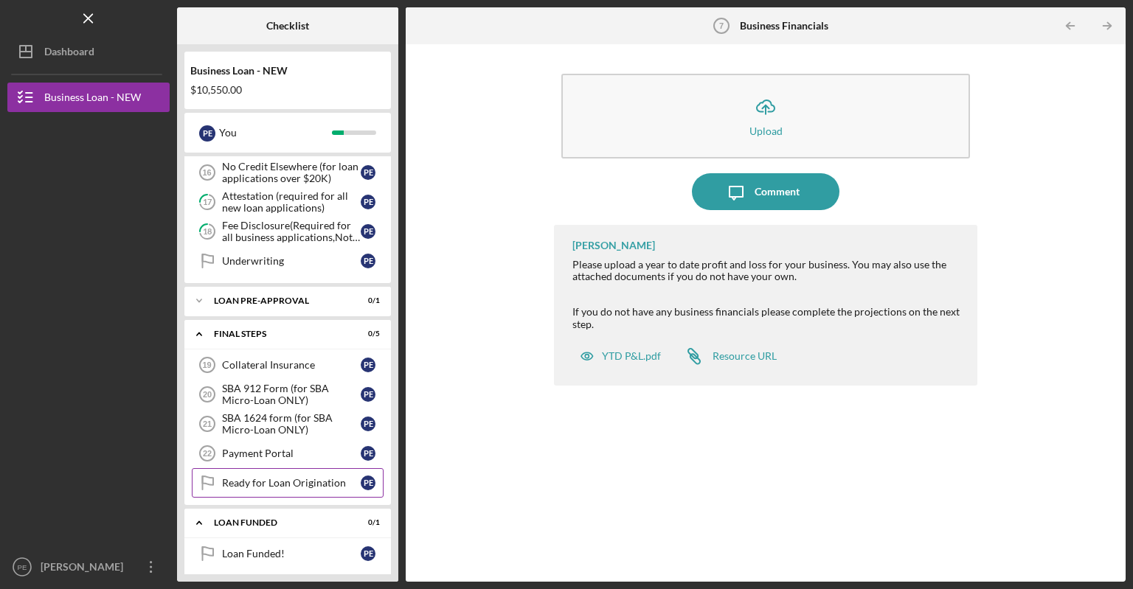
scroll to position [546, 0]
click at [227, 297] on div "LOAN PRE-APPROVAL" at bounding box center [293, 301] width 159 height 9
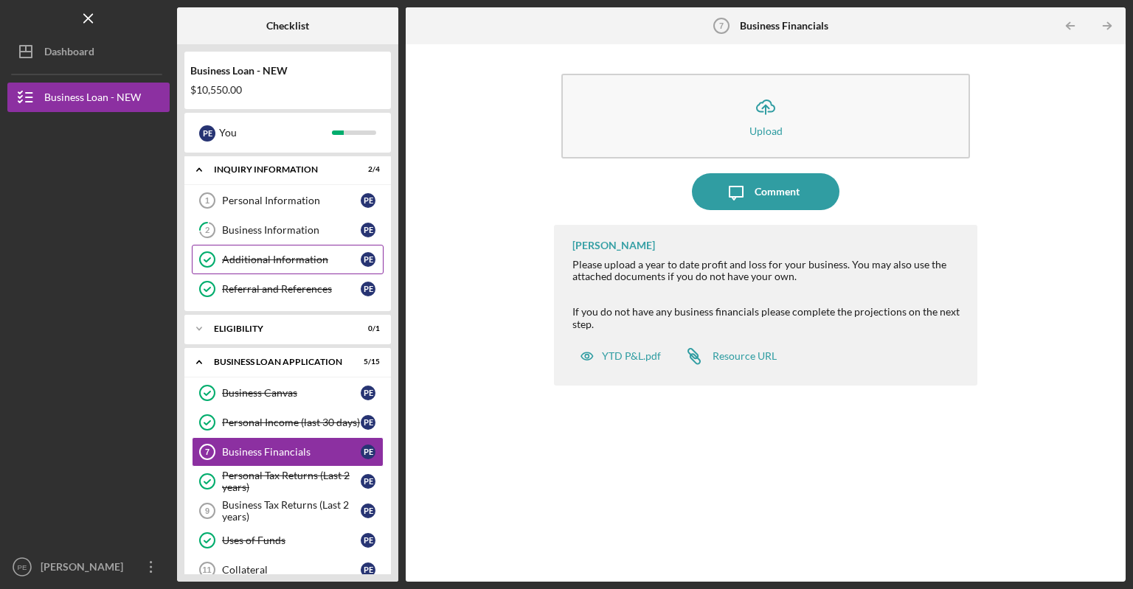
scroll to position [0, 0]
click at [248, 235] on div "Business Information" at bounding box center [291, 231] width 139 height 12
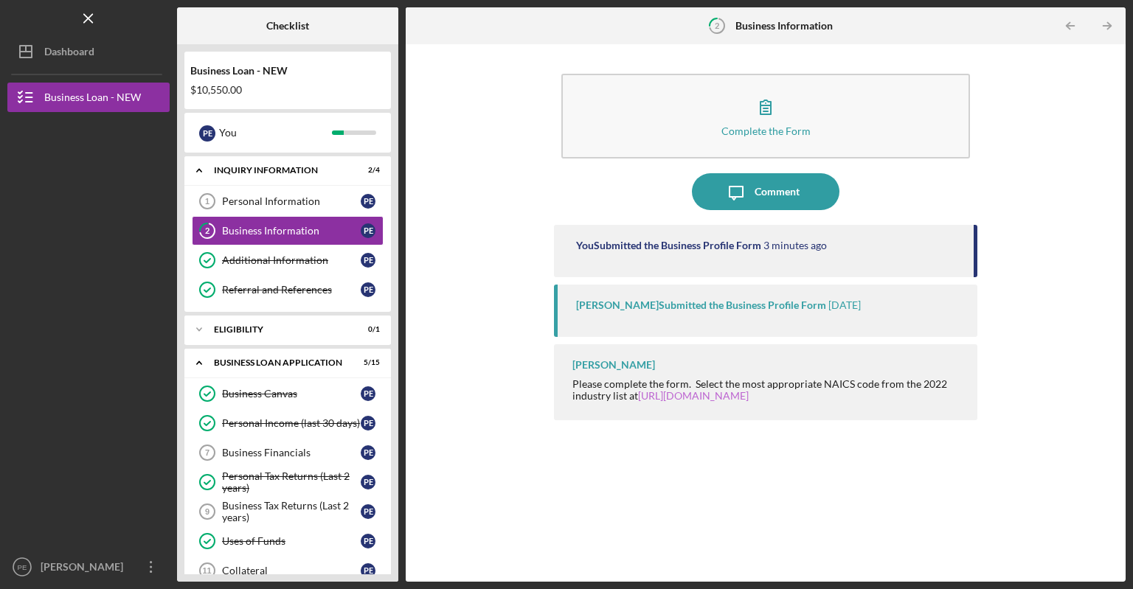
click at [747, 398] on link "[URL][DOMAIN_NAME]" at bounding box center [693, 395] width 111 height 13
